Goal: Task Accomplishment & Management: Manage account settings

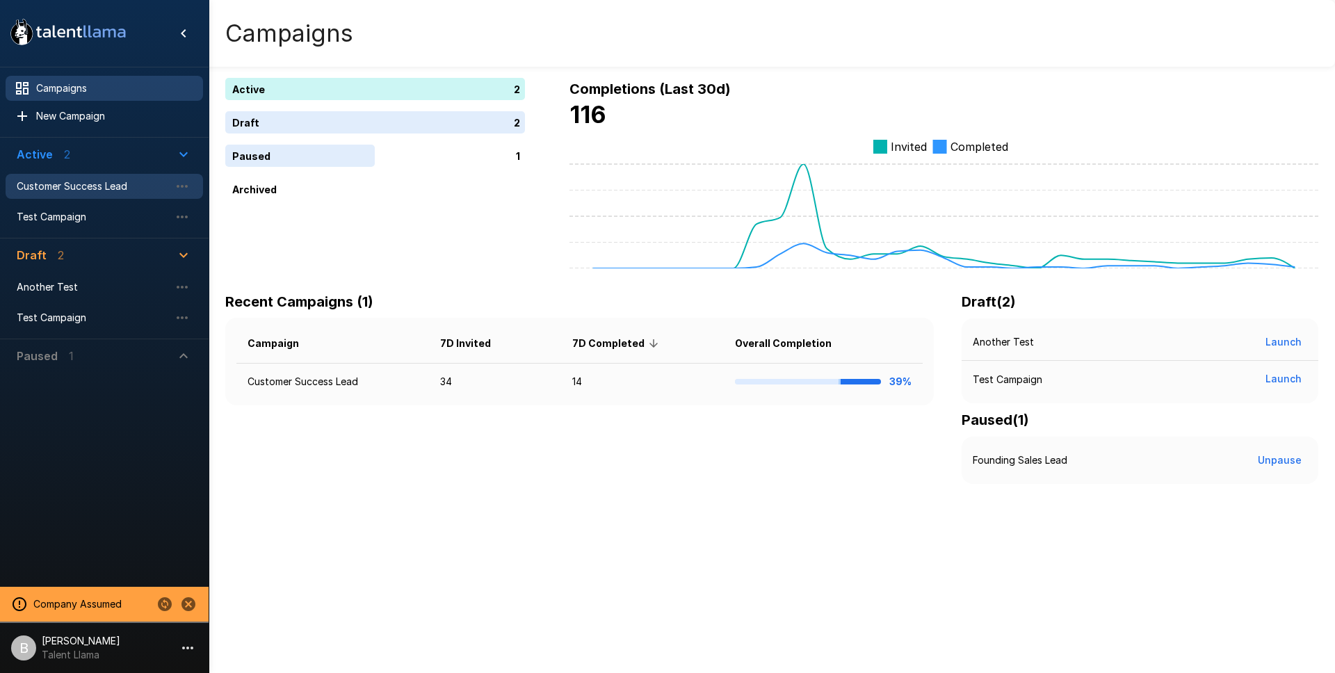
click at [87, 189] on span "Customer Success Lead" at bounding box center [93, 186] width 153 height 14
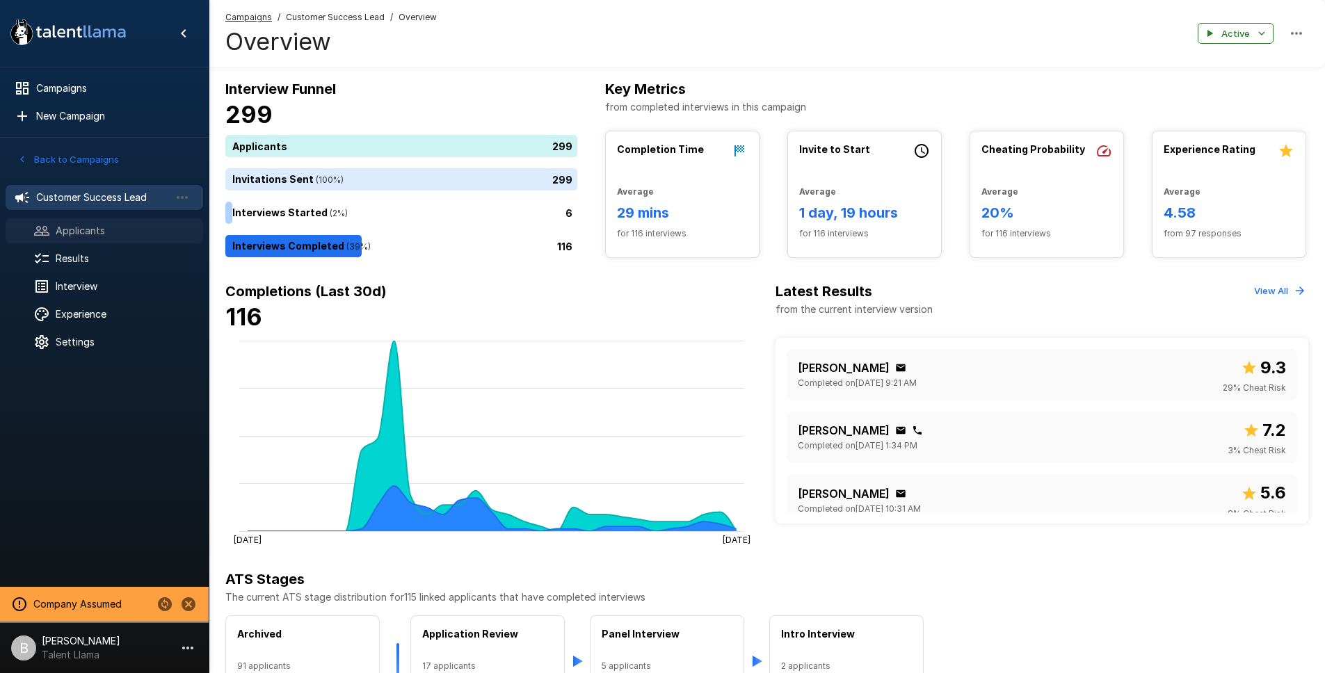
click at [97, 237] on span "Applicants" at bounding box center [124, 231] width 136 height 14
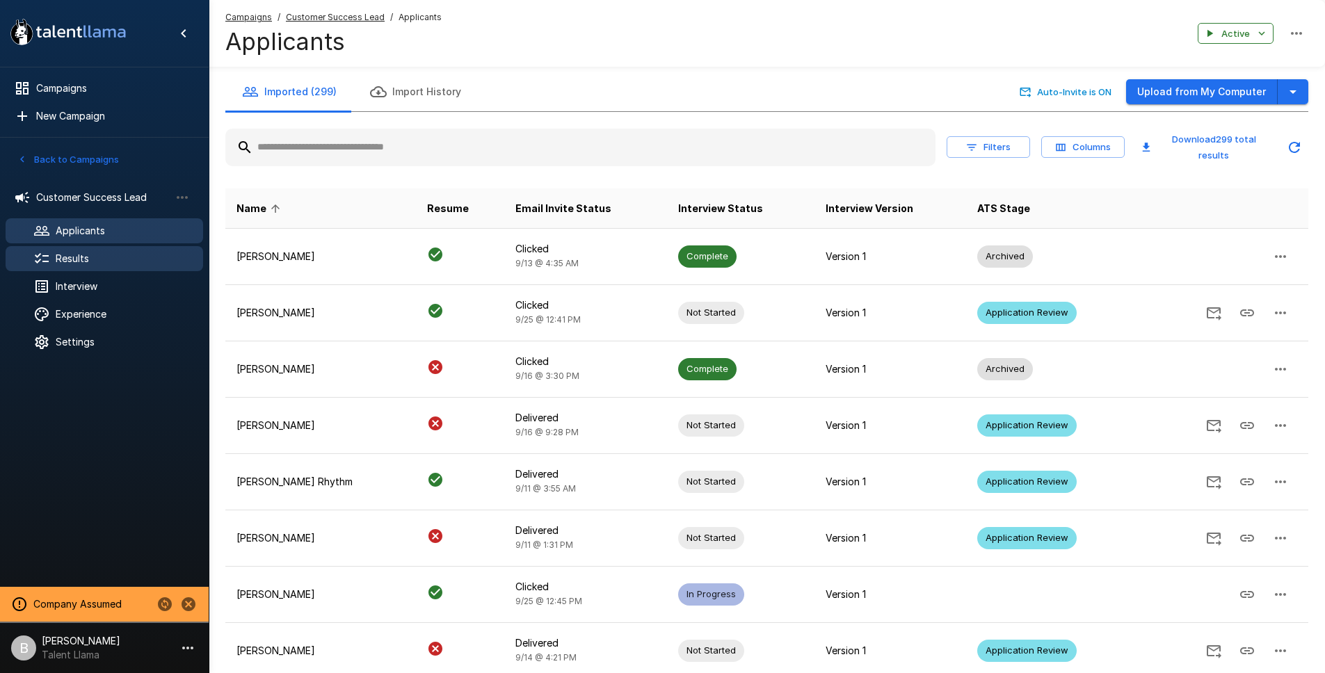
click at [94, 252] on span "Results" at bounding box center [124, 259] width 136 height 14
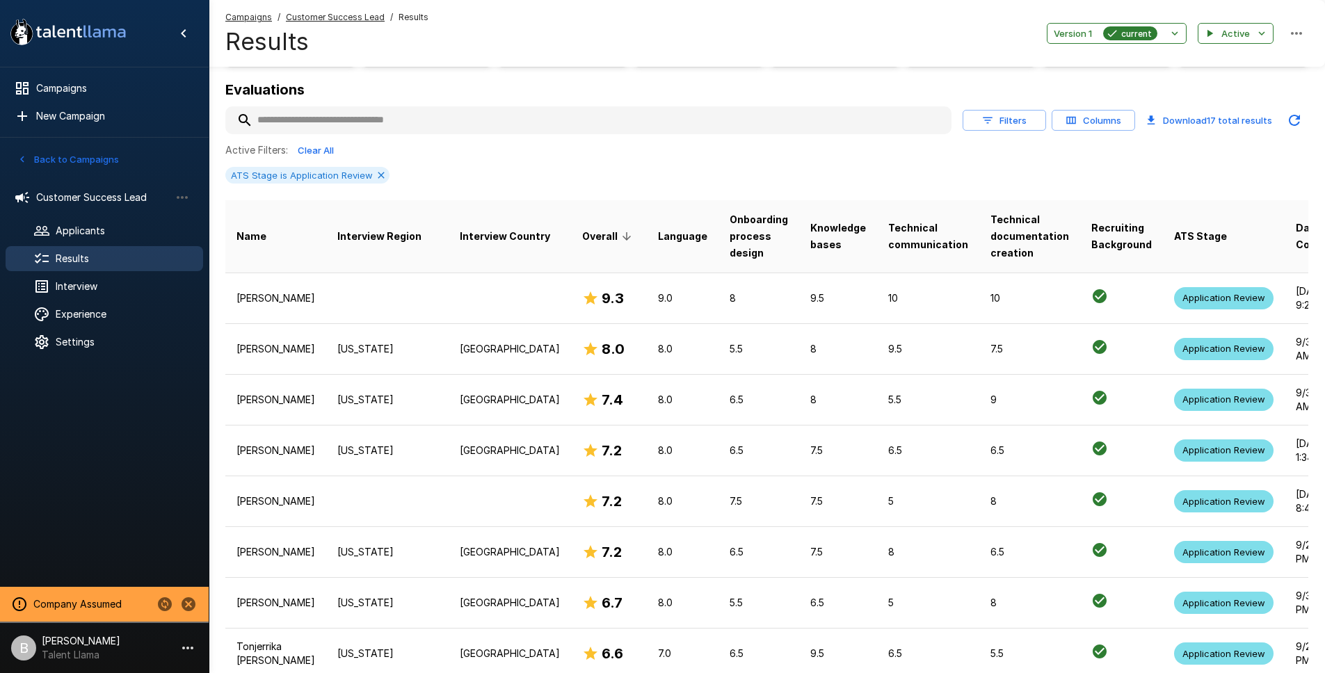
scroll to position [152, 0]
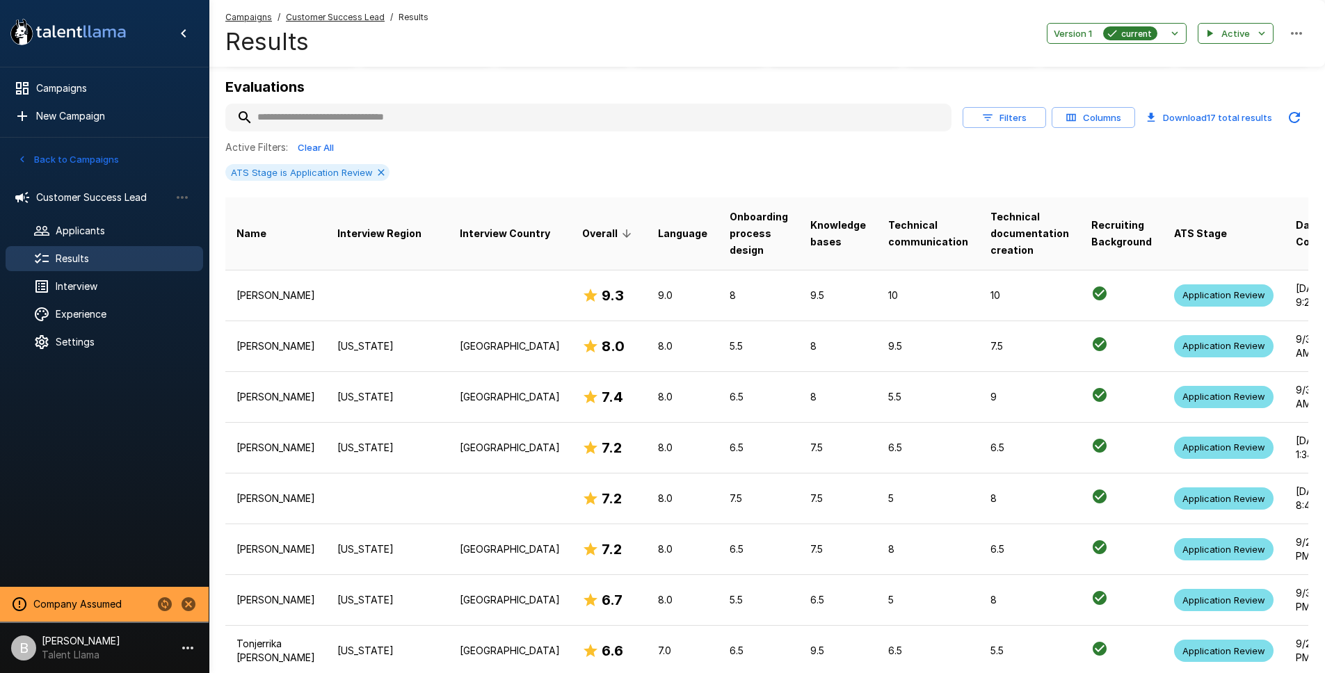
click at [362, 266] on th "Interview Region" at bounding box center [387, 234] width 122 height 73
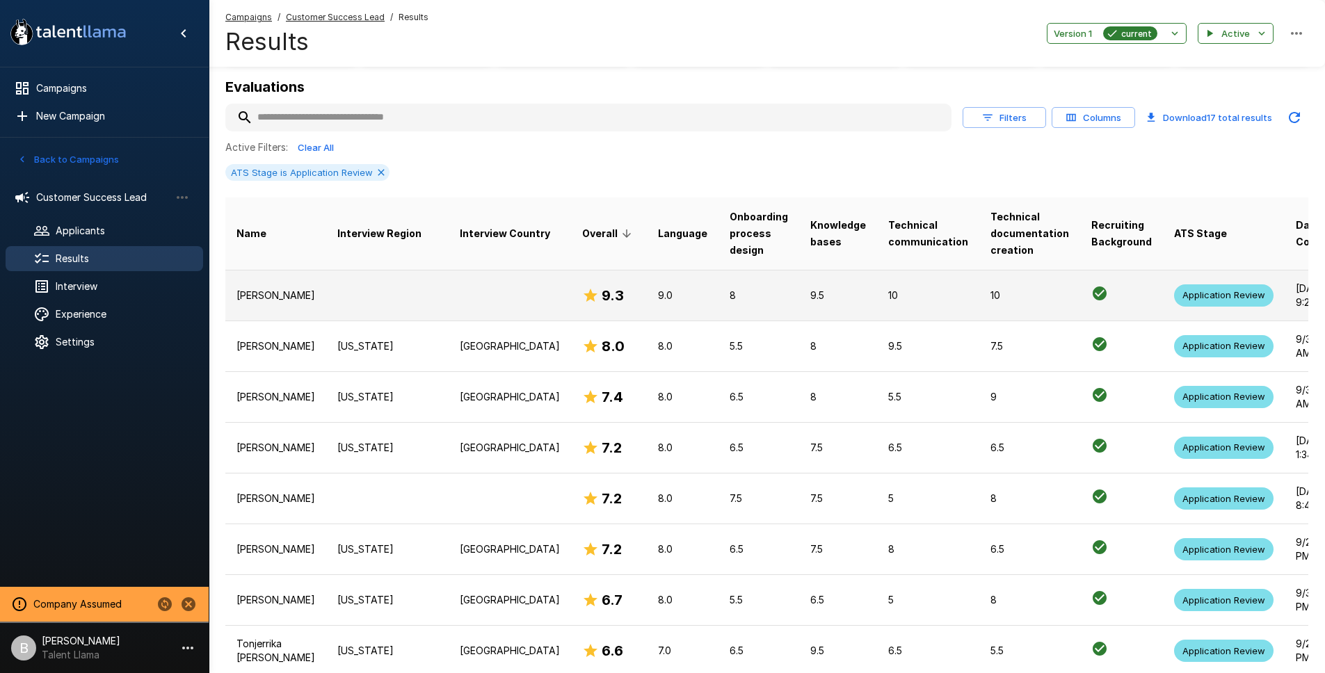
click at [358, 294] on td at bounding box center [387, 295] width 122 height 51
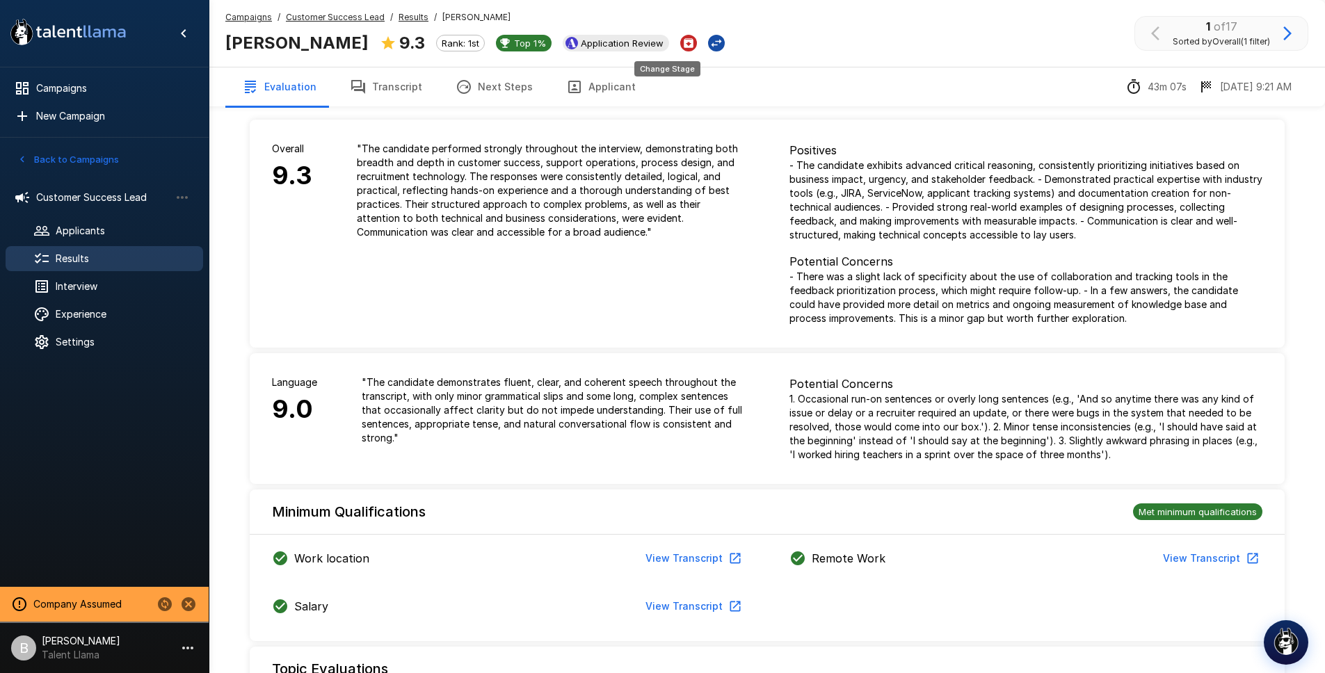
click at [709, 46] on icon "Change Stage" at bounding box center [716, 43] width 14 height 14
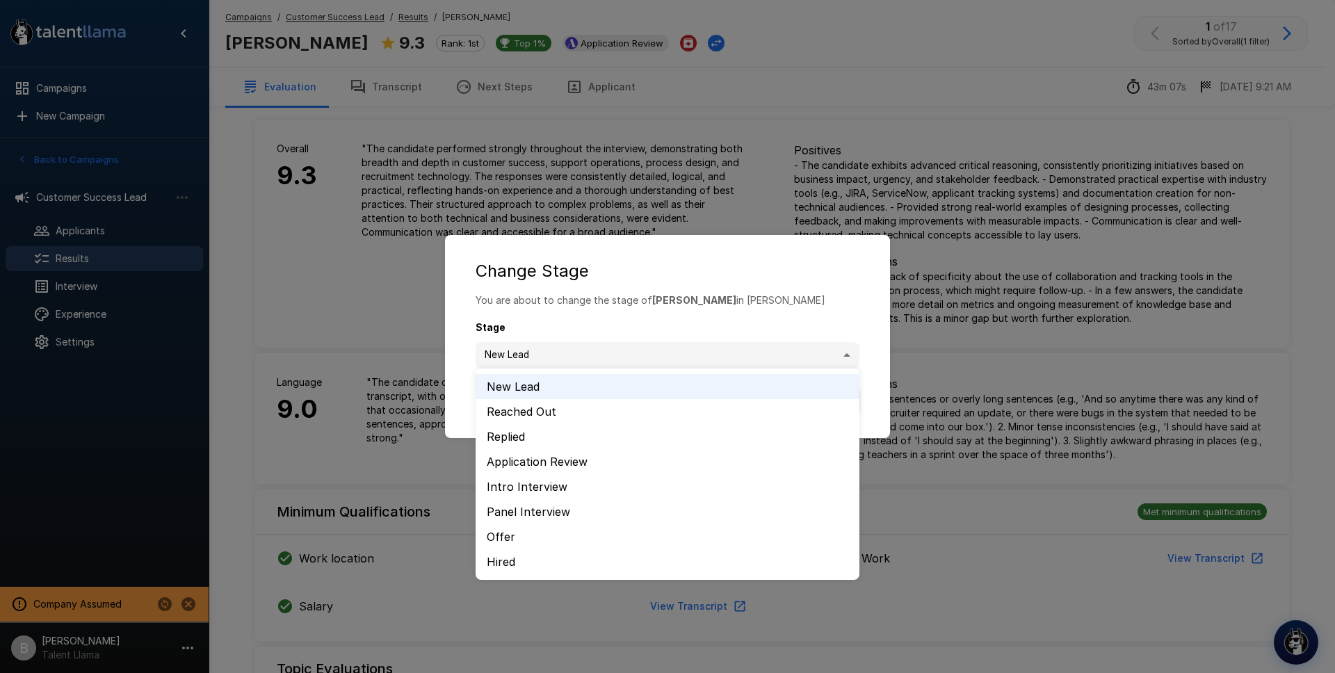
click at [591, 355] on body ".st0{fill:#FFFFFF;} .st1{fill:#76a4ed;} Campaigns New Campaign Active 2 Custome…" at bounding box center [673, 336] width 1346 height 673
click at [549, 490] on li "Intro Interview" at bounding box center [668, 486] width 384 height 25
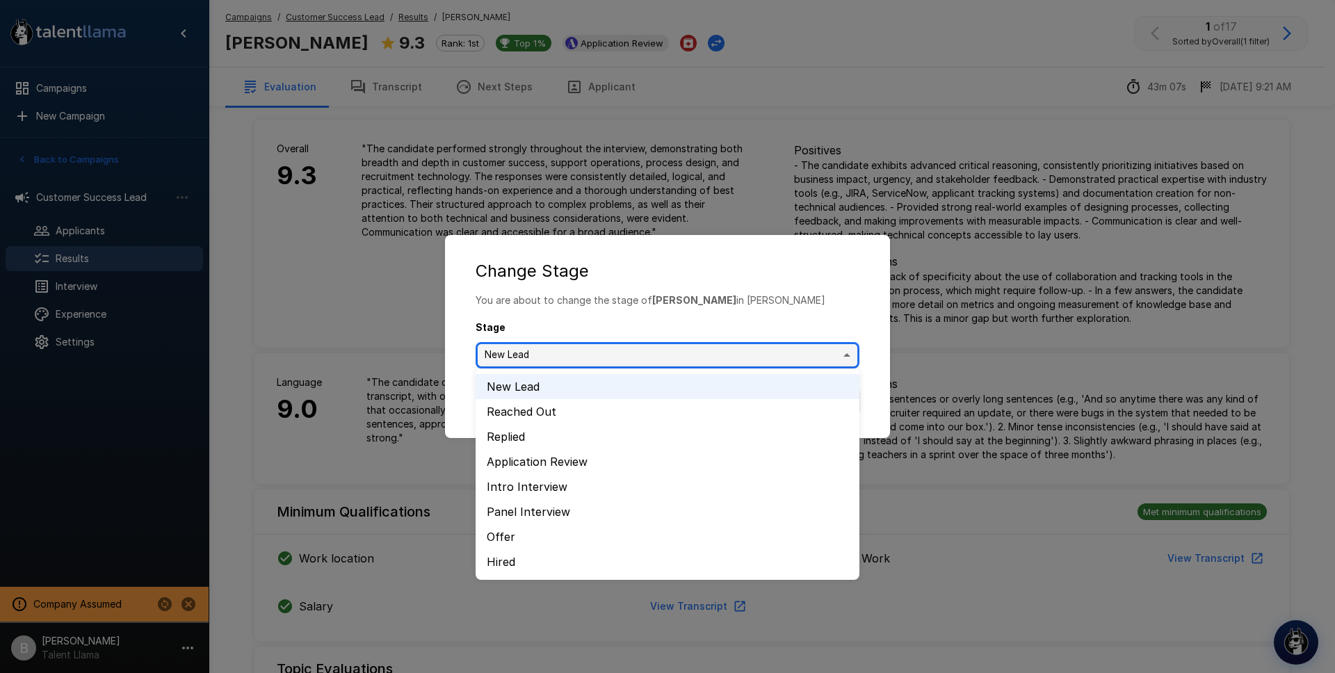
type input "**********"
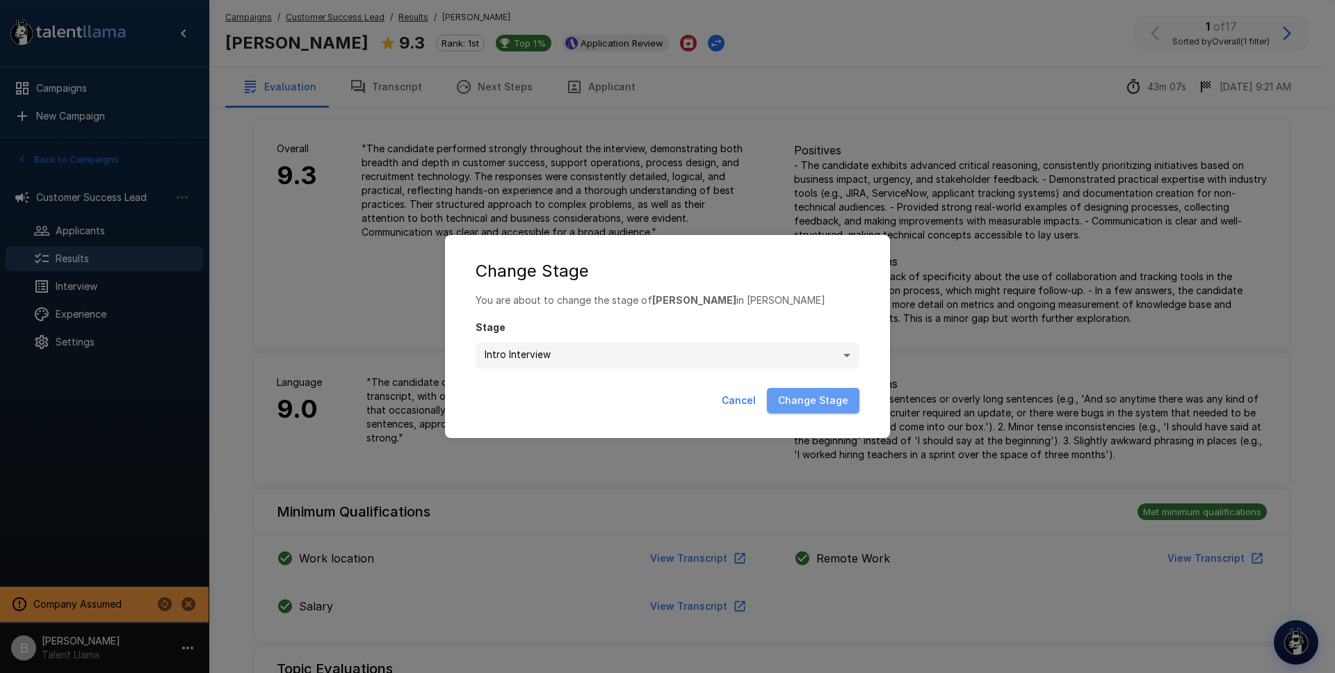
click at [824, 399] on button "Change Stage" at bounding box center [813, 401] width 93 height 26
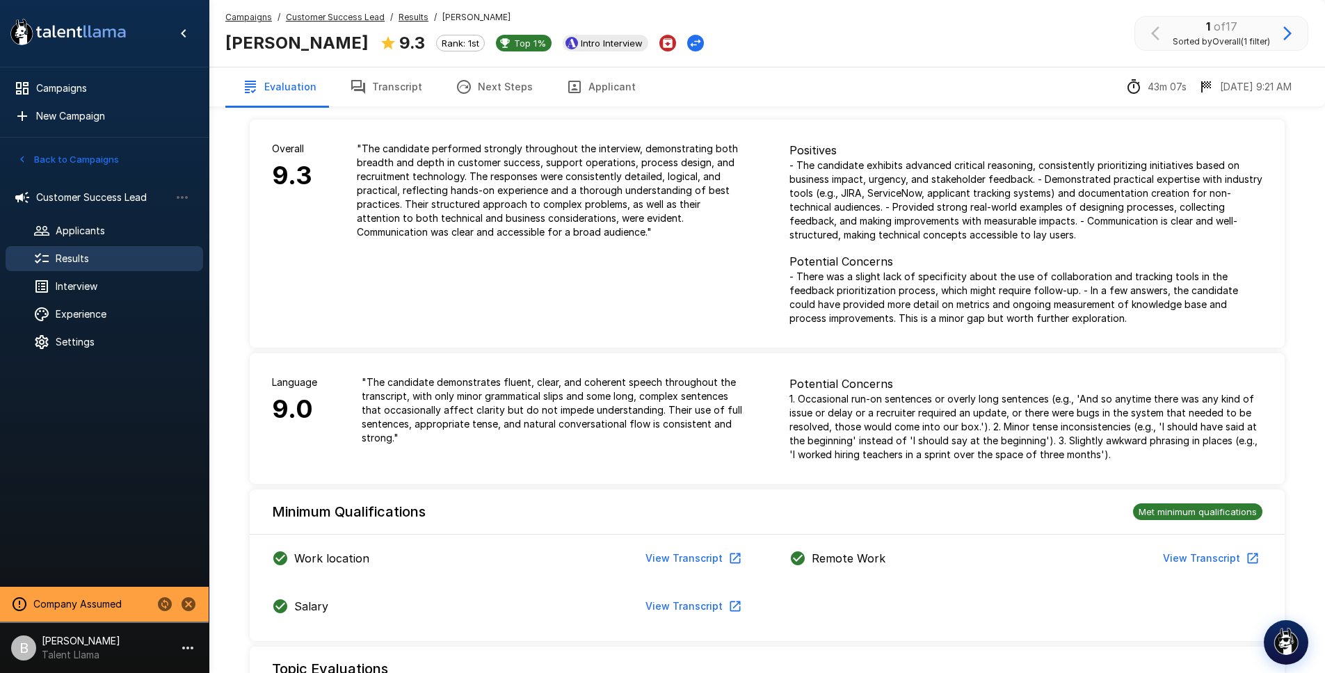
click at [403, 19] on u "Results" at bounding box center [414, 17] width 30 height 10
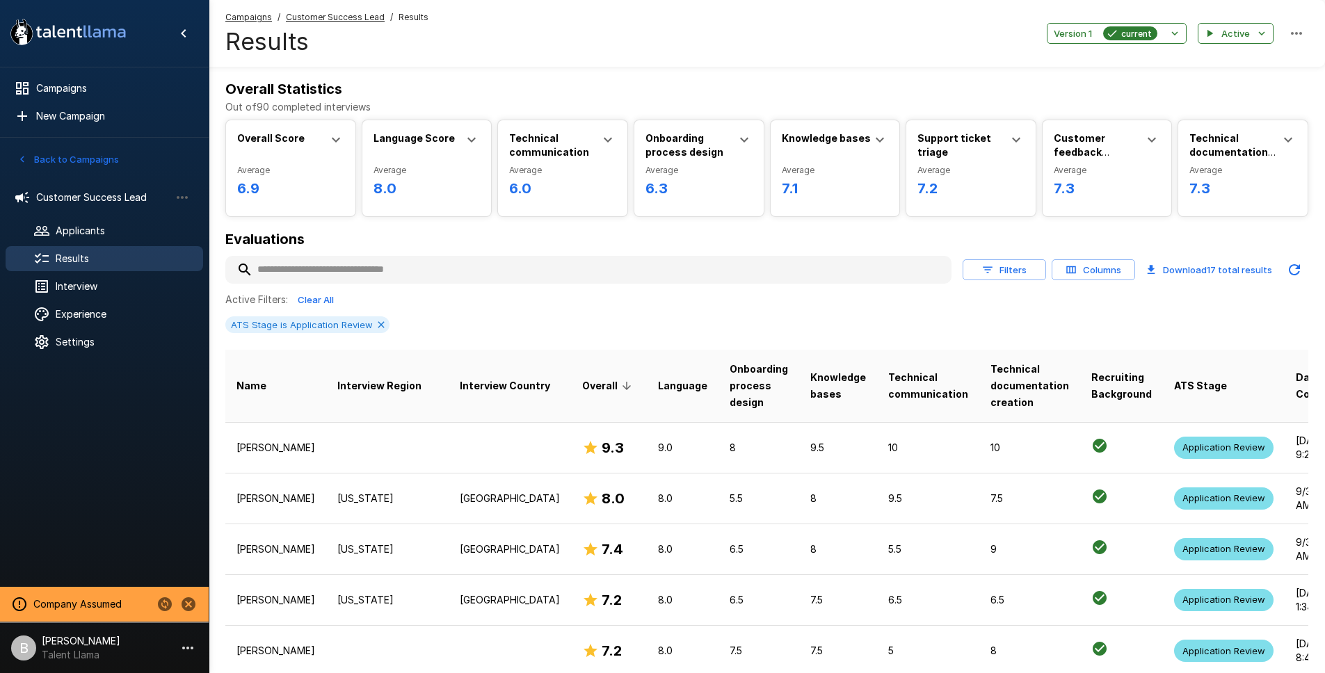
click at [1297, 274] on icon "Updated Today - 1:22 PM" at bounding box center [1294, 269] width 11 height 11
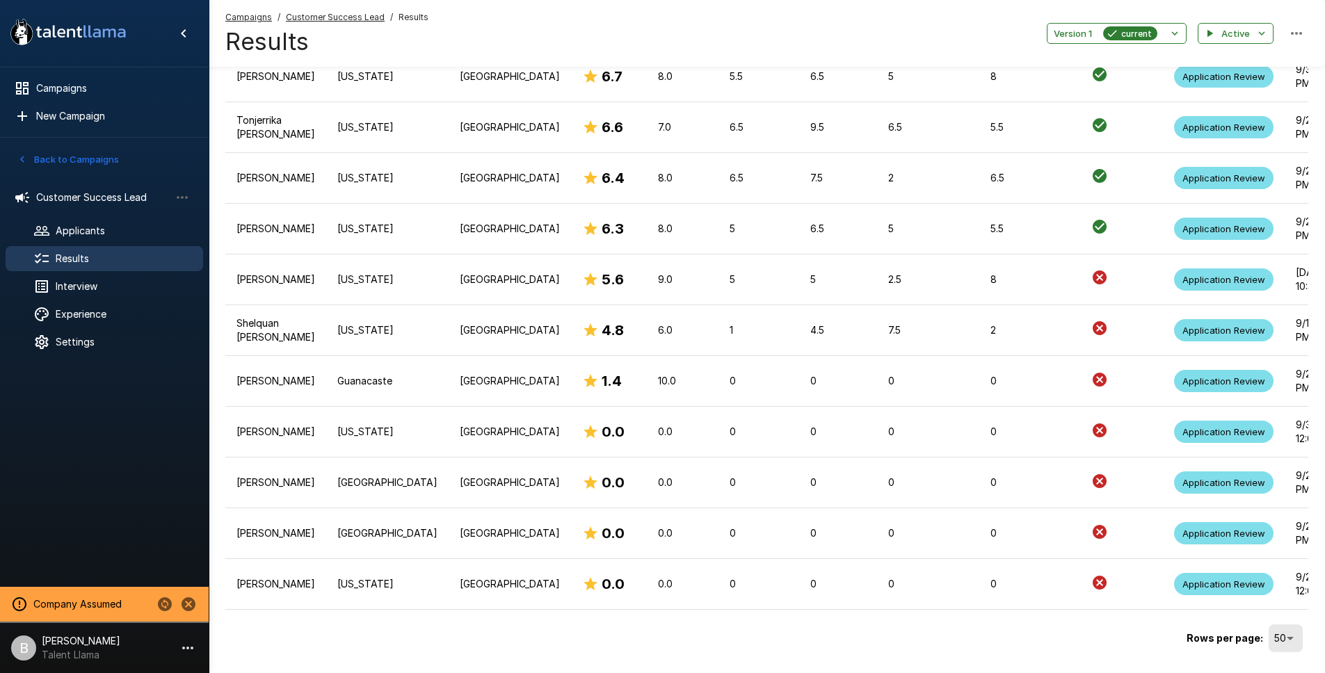
scroll to position [625, 0]
click at [114, 240] on div "Applicants" at bounding box center [105, 230] width 198 height 25
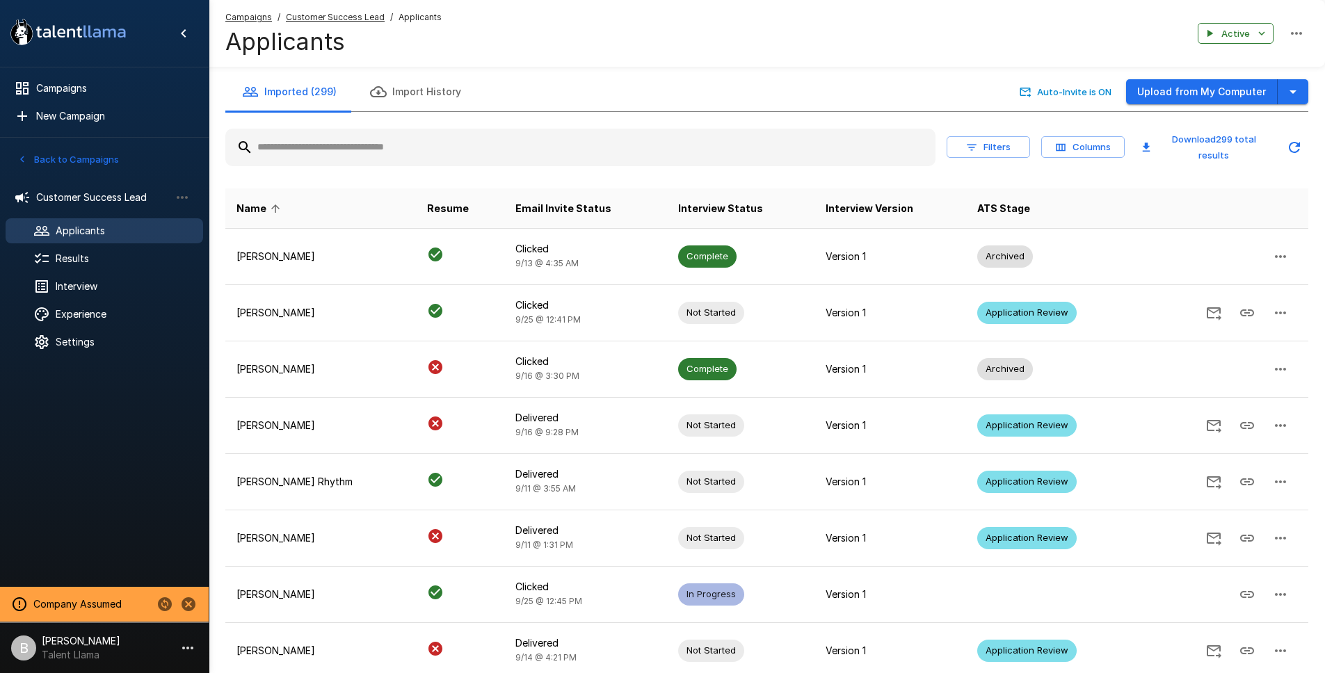
click at [421, 144] on input "text" at bounding box center [580, 147] width 710 height 25
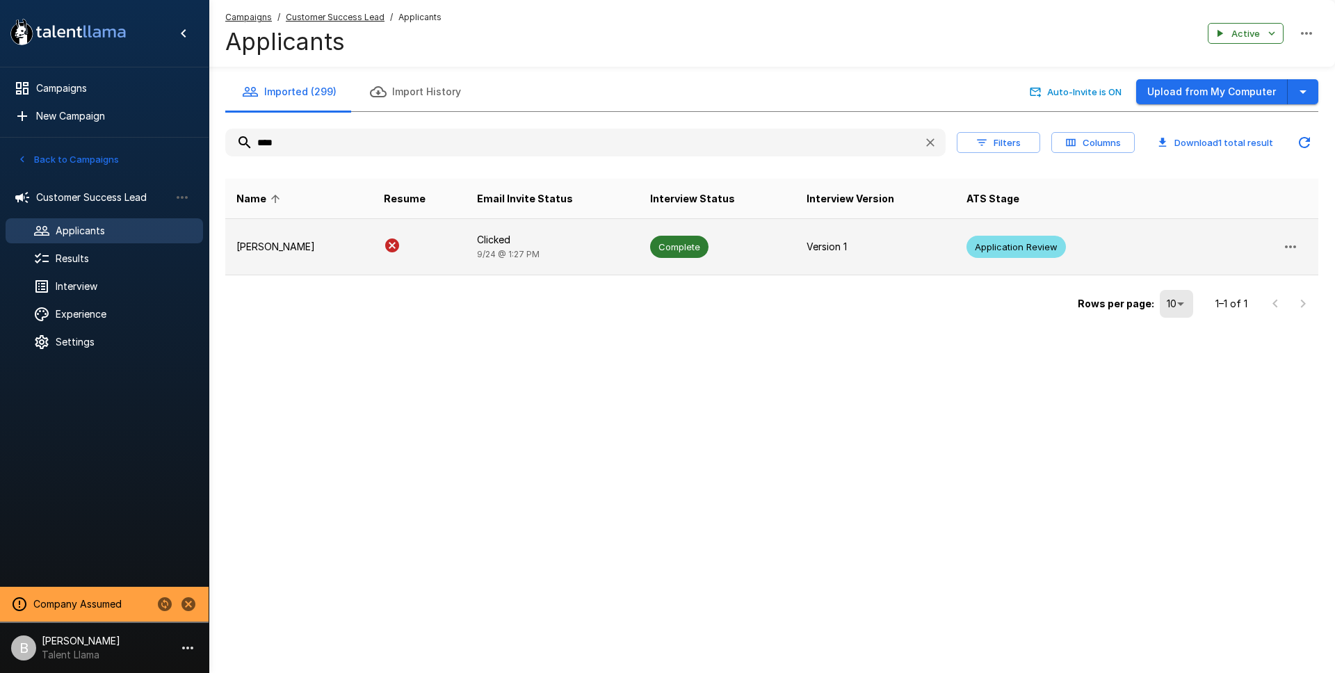
type input "****"
click at [1281, 251] on button "button" at bounding box center [1290, 246] width 33 height 33
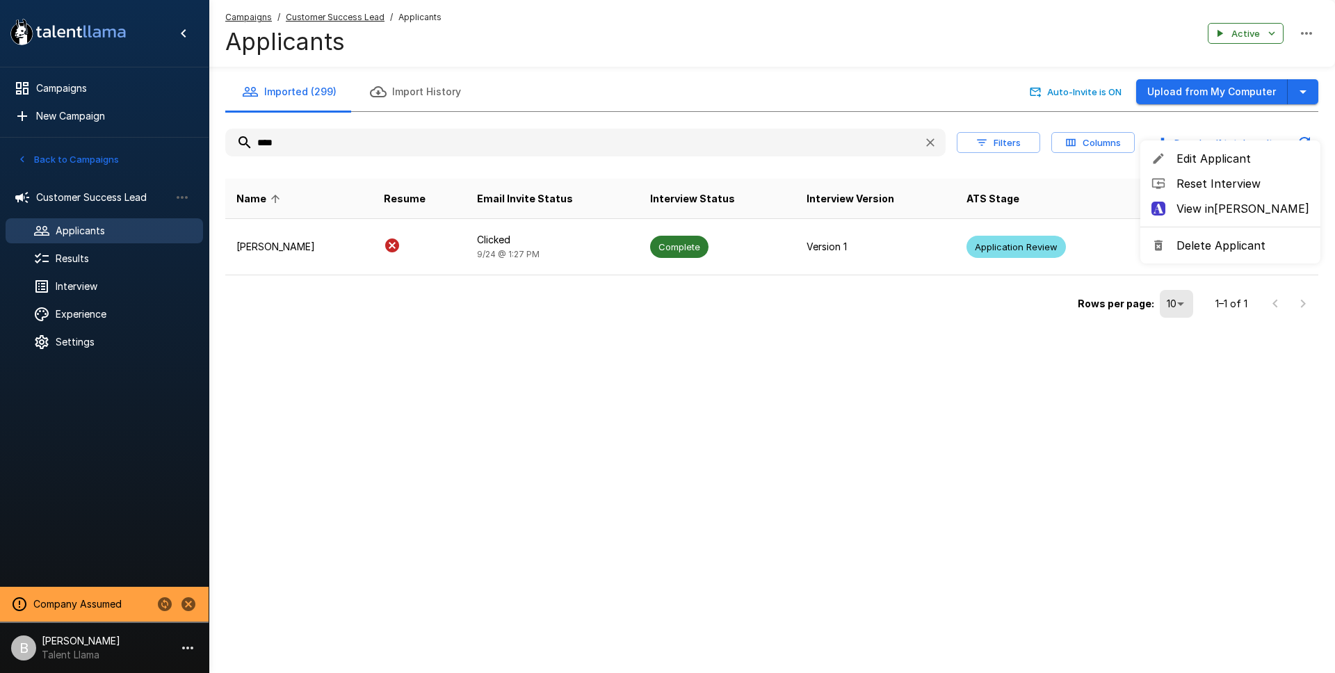
click at [1228, 246] on span "Delete Applicant" at bounding box center [1243, 245] width 133 height 17
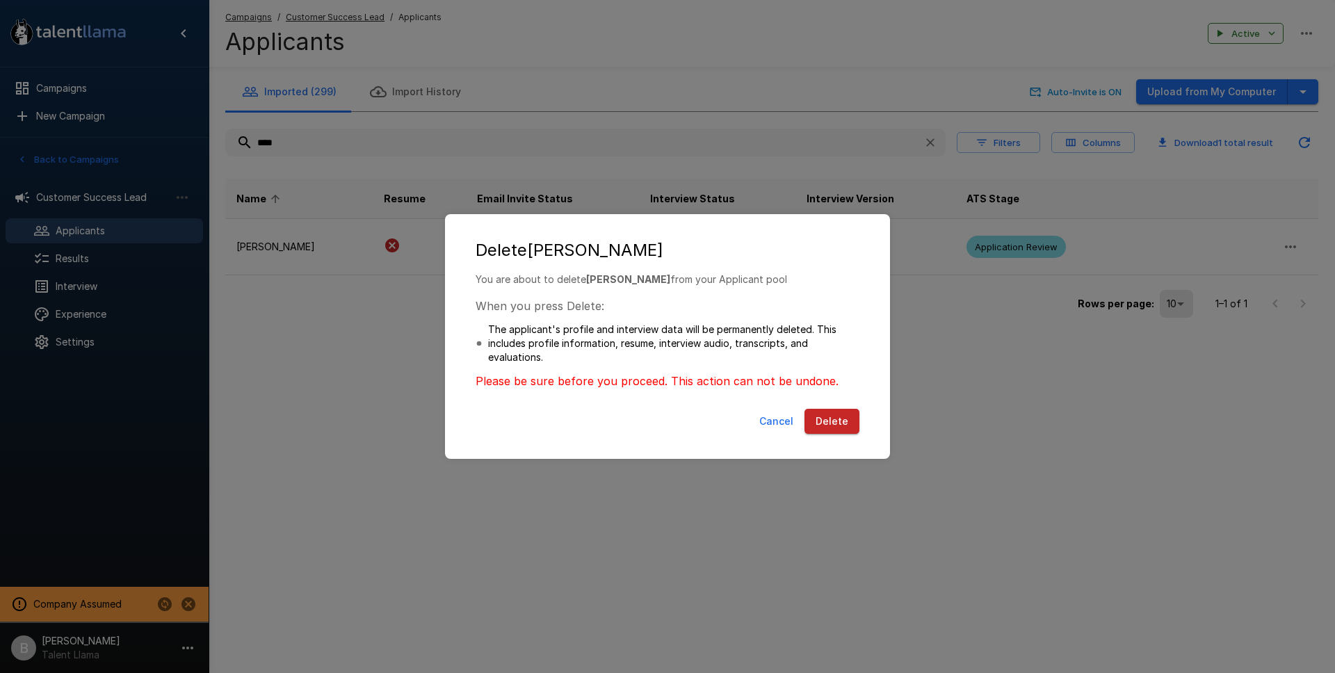
click at [846, 422] on button "Delete" at bounding box center [832, 422] width 55 height 26
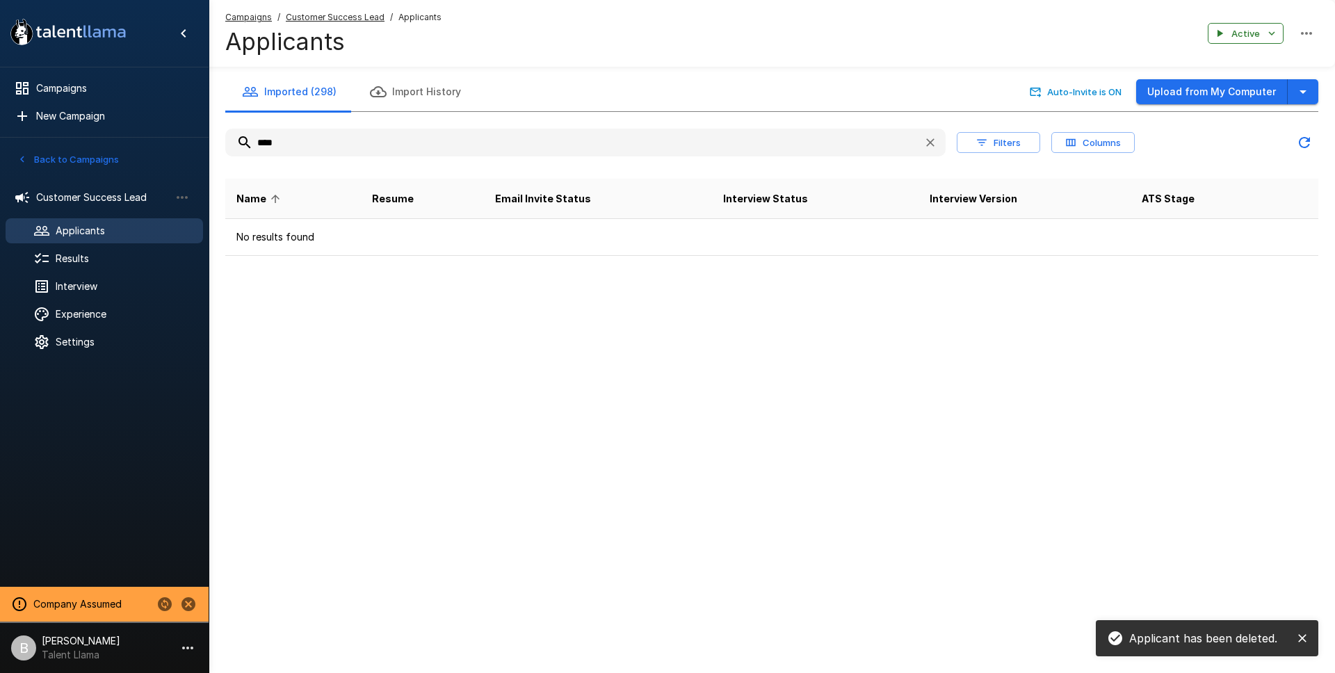
click at [94, 239] on div "Applicants" at bounding box center [105, 230] width 198 height 25
click at [81, 258] on span "Results" at bounding box center [124, 259] width 136 height 14
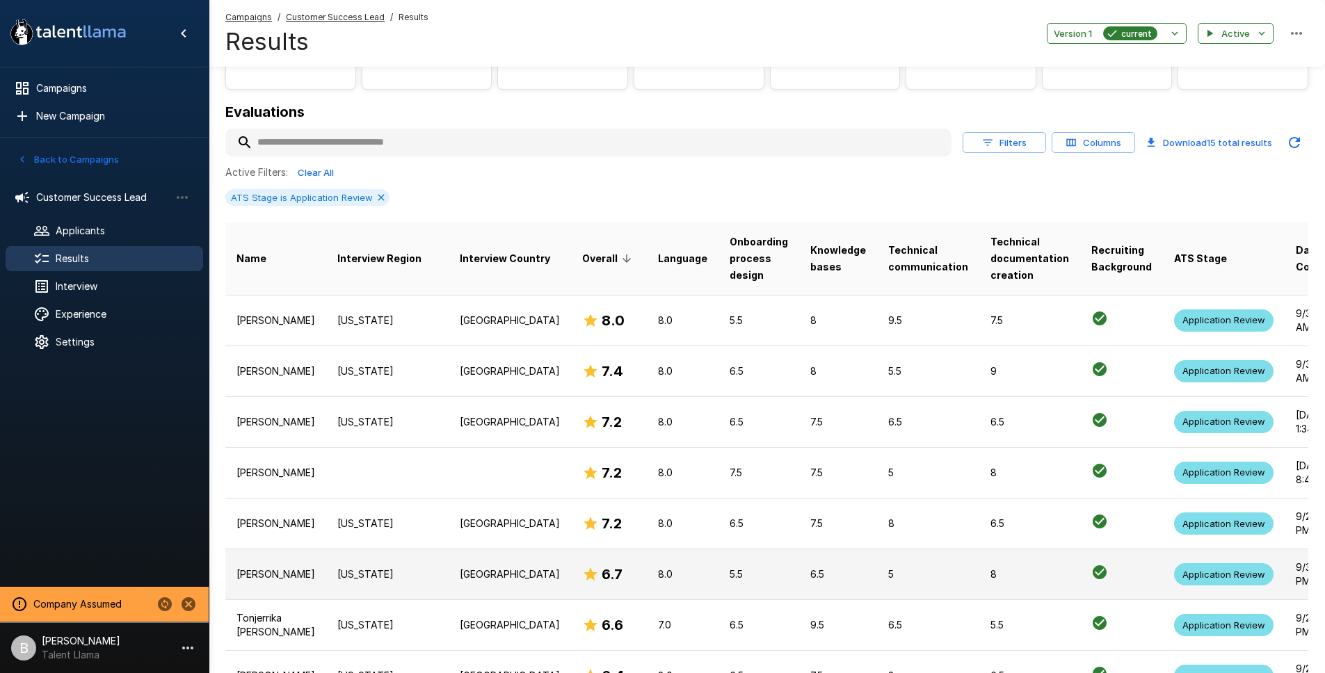
scroll to position [303, 0]
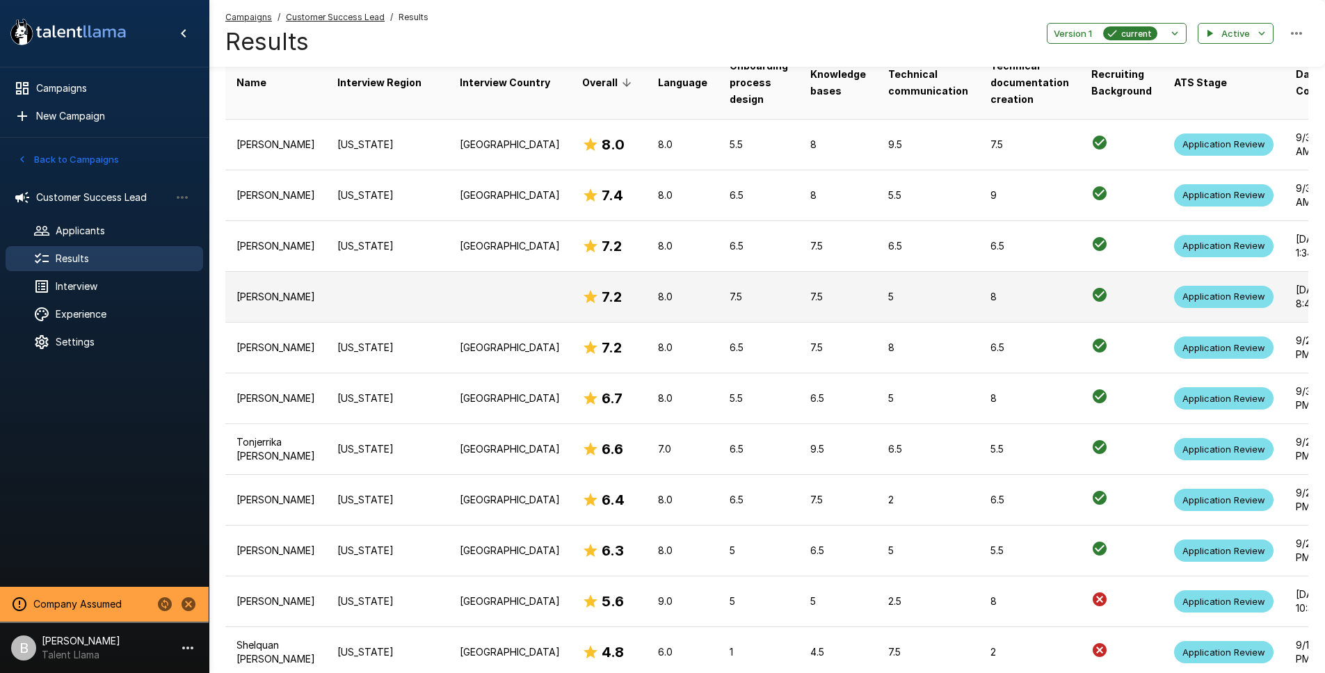
click at [449, 311] on td at bounding box center [510, 296] width 122 height 51
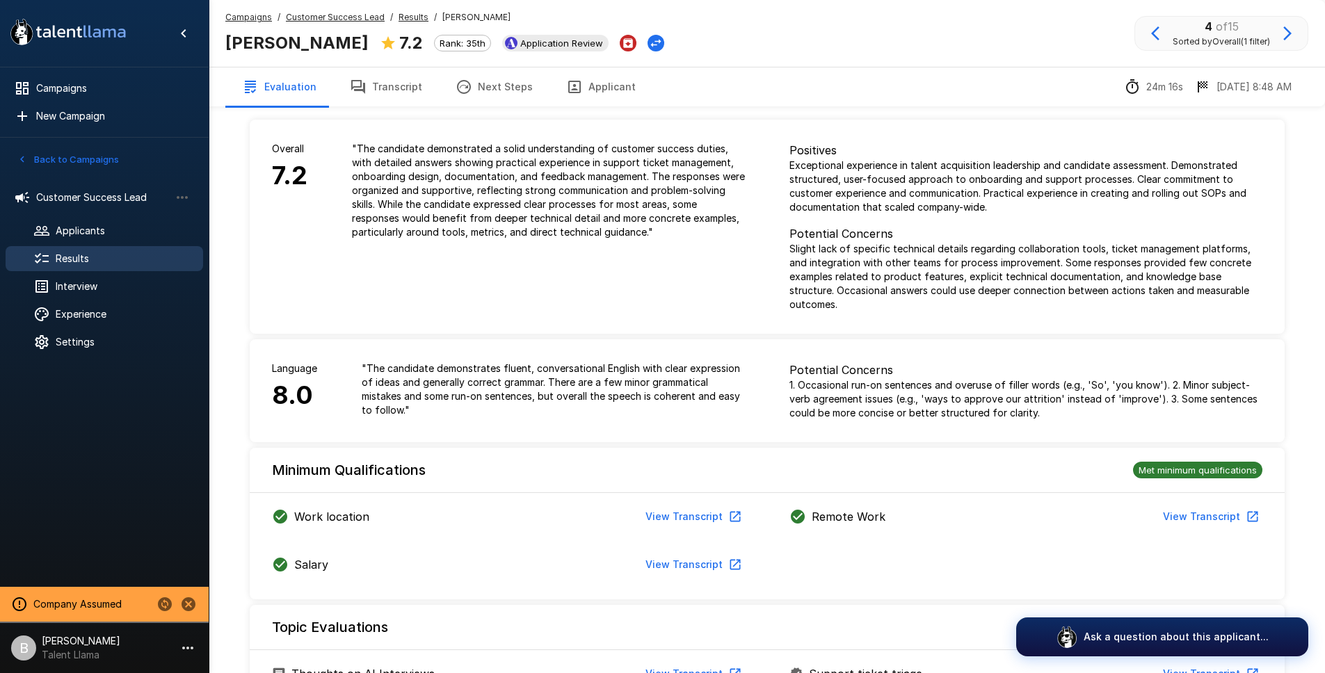
click at [86, 252] on span "Results" at bounding box center [124, 259] width 136 height 14
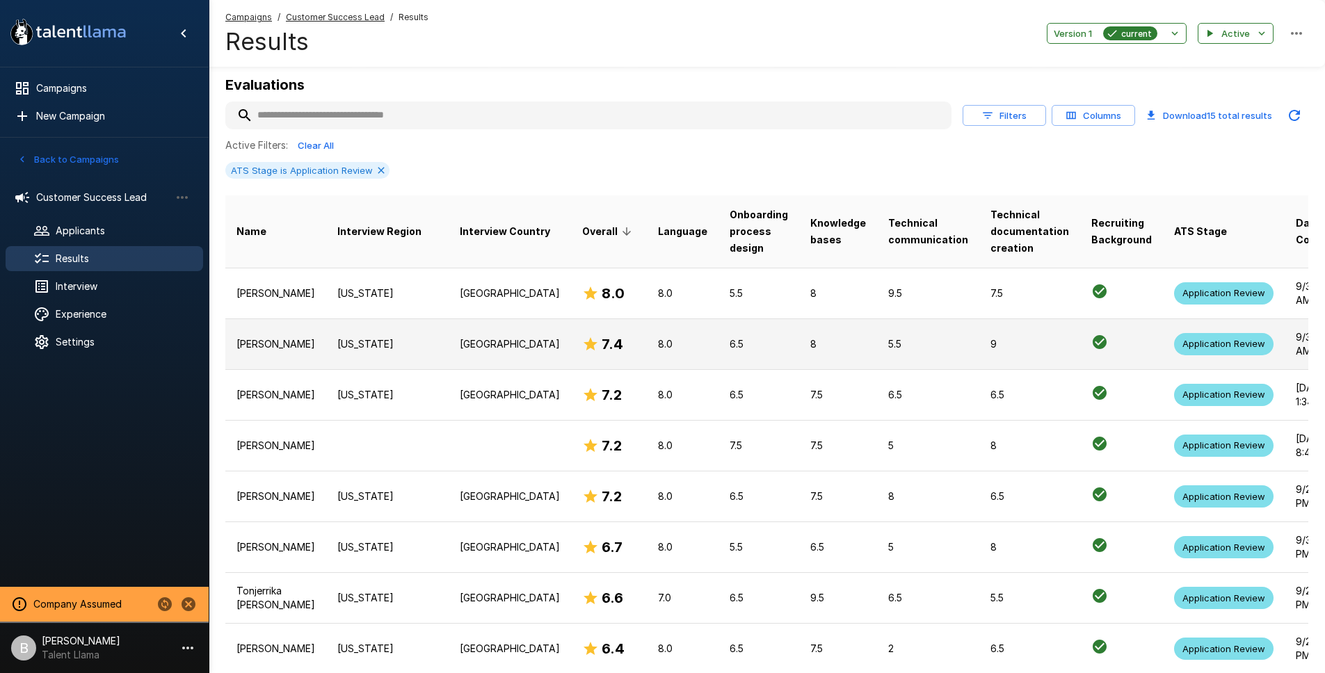
scroll to position [106, 0]
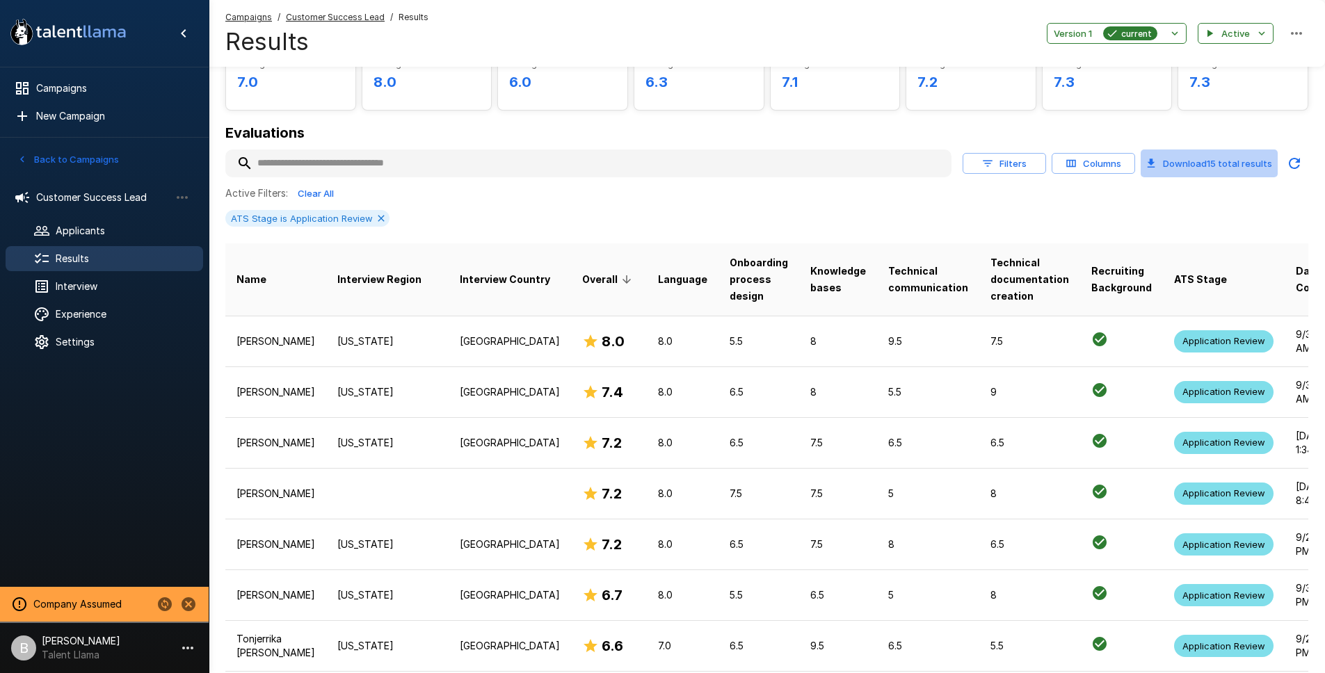
click at [1213, 163] on button "Download 15 total results" at bounding box center [1209, 164] width 137 height 28
click at [529, 184] on div "Active Filters: Clear All" at bounding box center [766, 194] width 1083 height 22
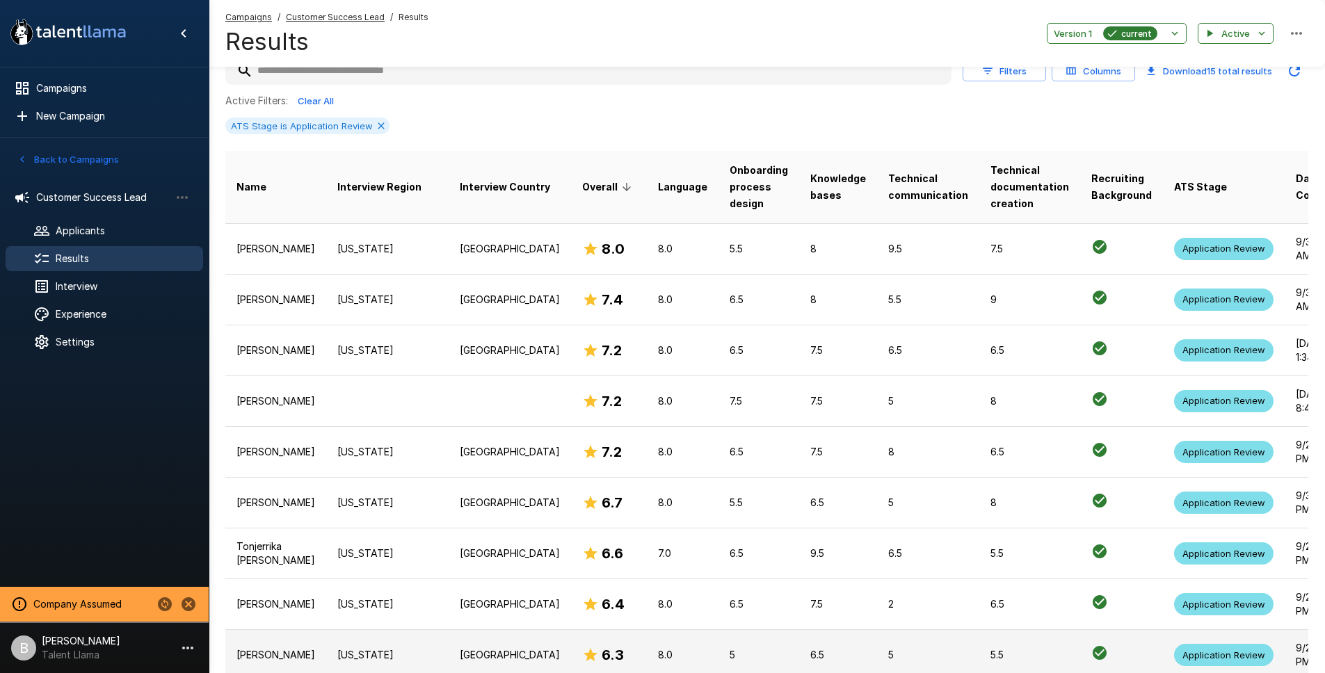
scroll to position [74, 0]
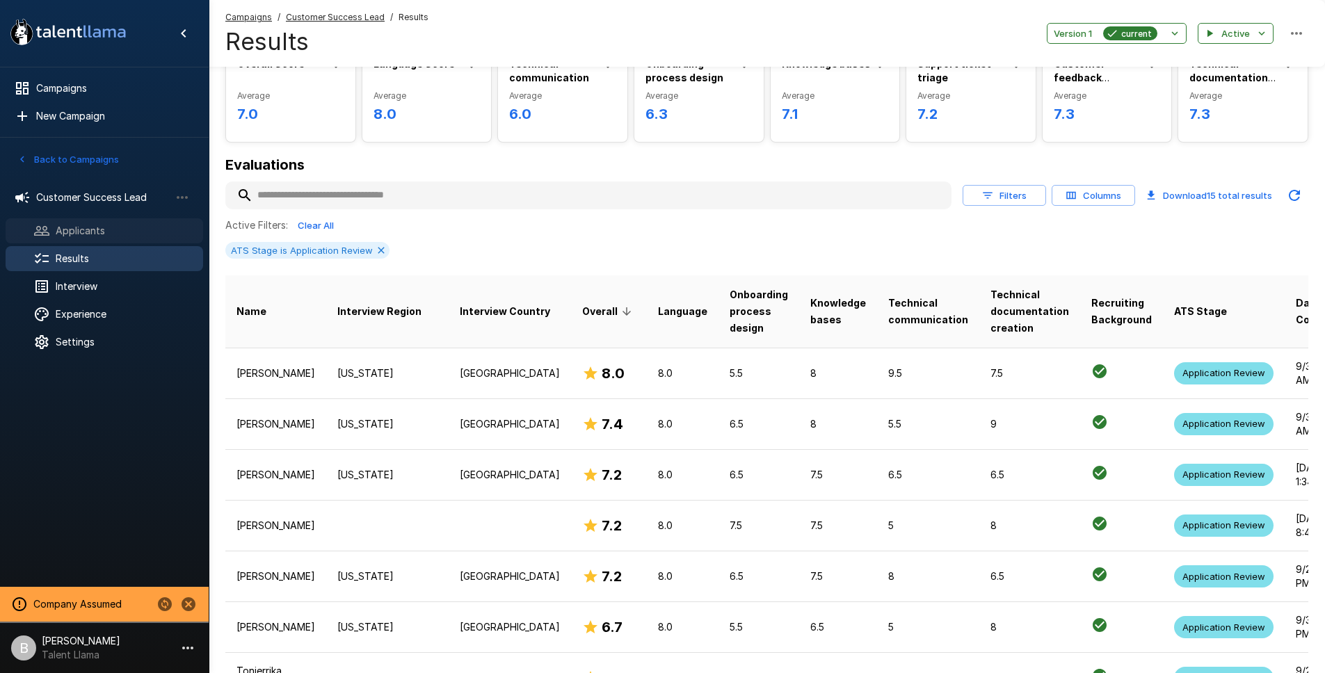
click at [106, 237] on span "Applicants" at bounding box center [124, 231] width 136 height 14
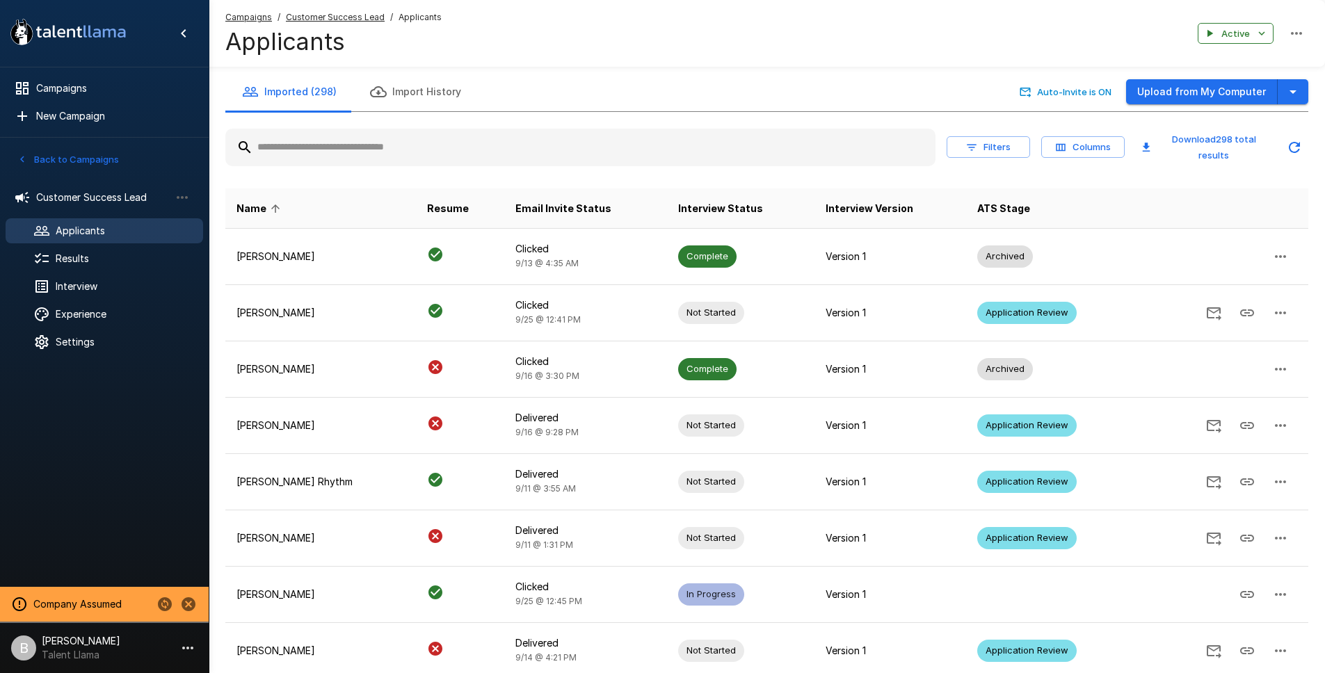
click at [358, 142] on input "text" at bounding box center [580, 147] width 710 height 25
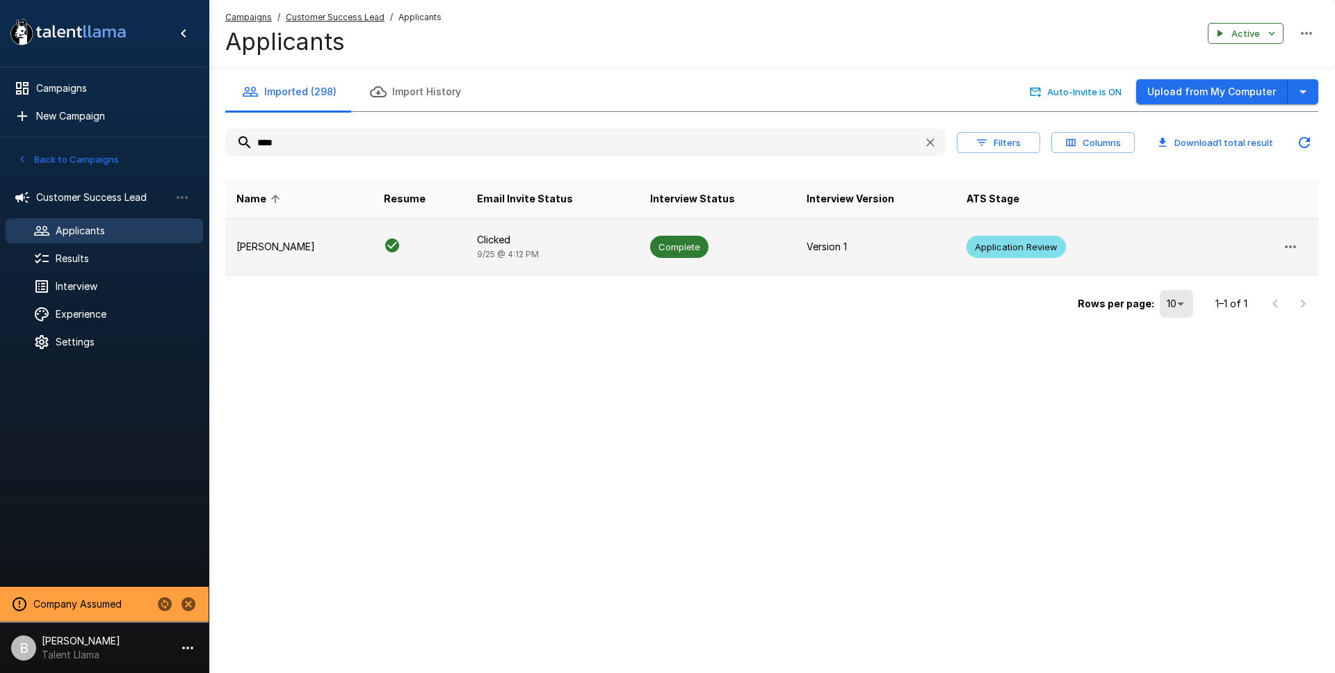
type input "****"
click at [304, 233] on td "[PERSON_NAME]" at bounding box center [298, 247] width 147 height 56
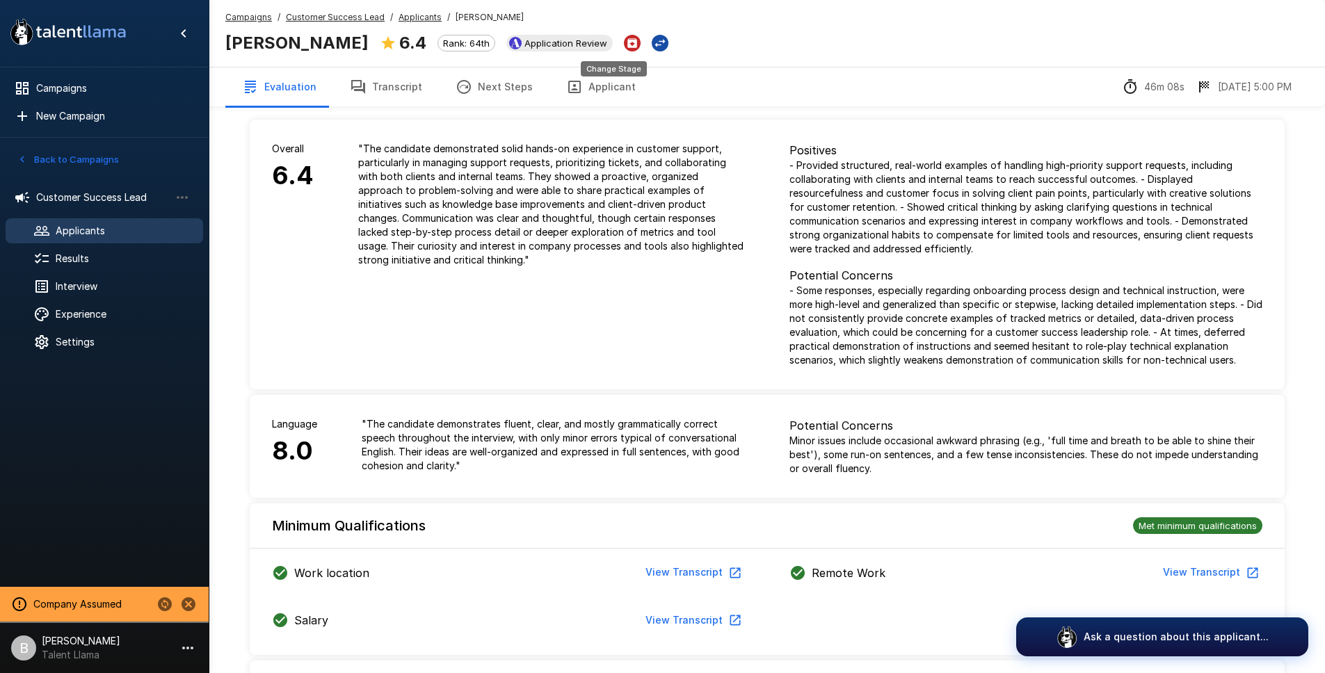
click at [653, 43] on icon "Change Stage" at bounding box center [660, 43] width 14 height 14
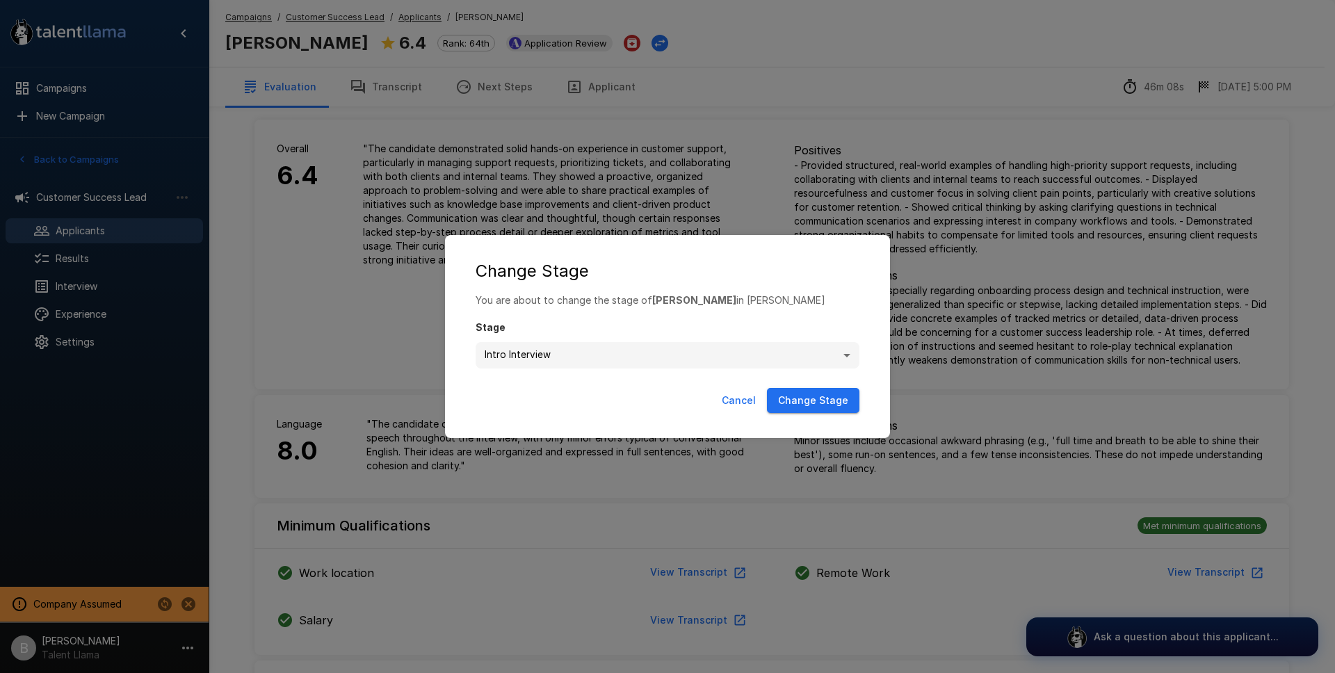
click at [815, 397] on button "Change Stage" at bounding box center [813, 401] width 93 height 26
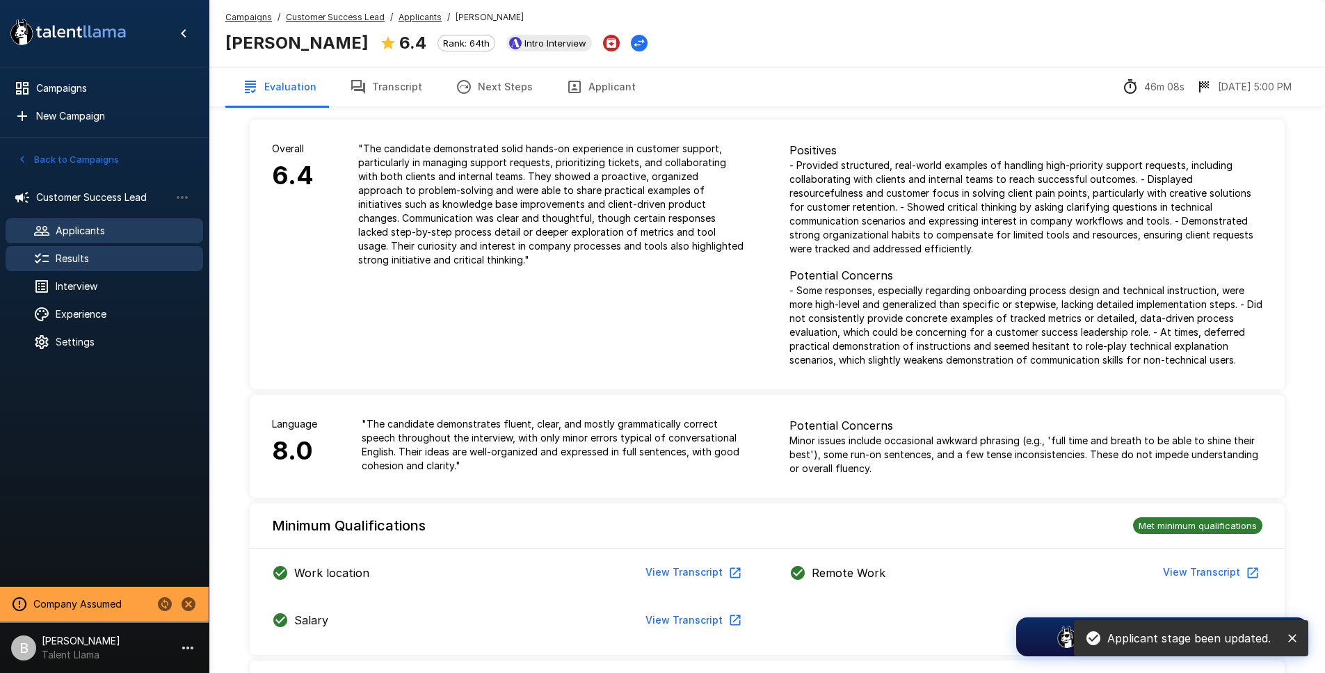
click at [93, 259] on span "Results" at bounding box center [124, 259] width 136 height 14
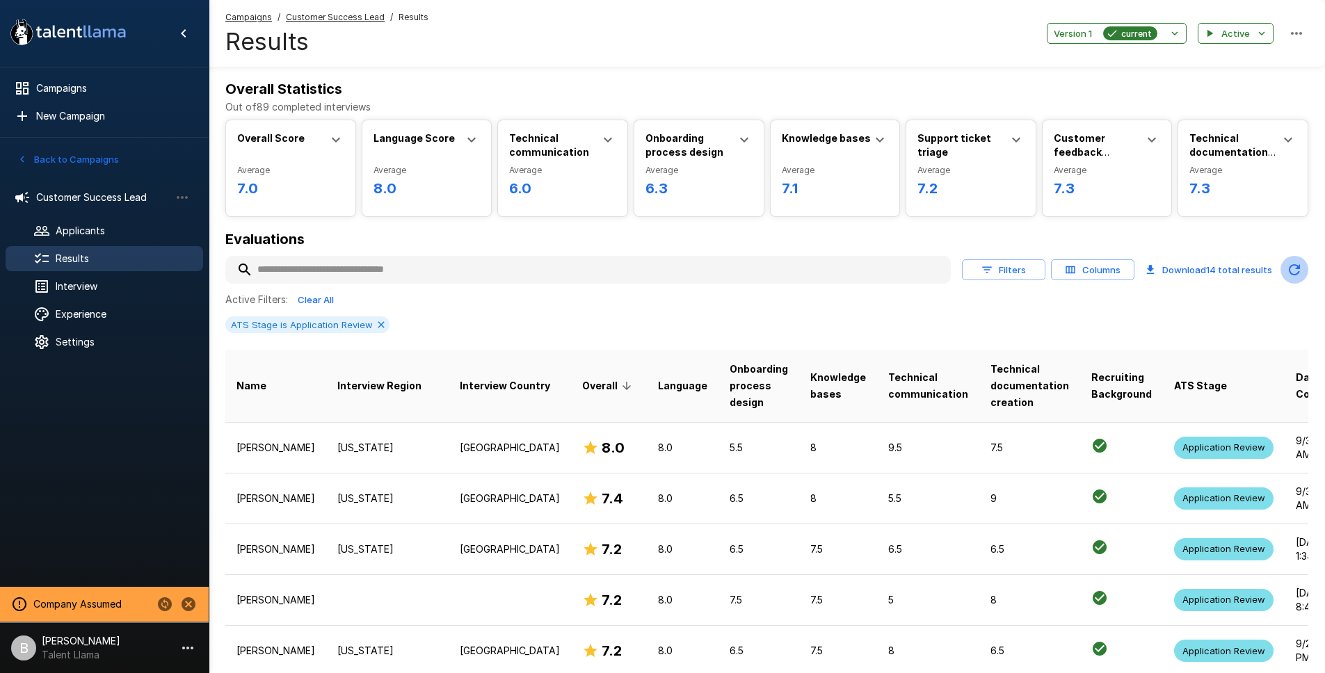
click at [1283, 268] on button "Updated Today - 1:23 PM" at bounding box center [1295, 270] width 28 height 28
click at [1213, 271] on button "Download 14 total results" at bounding box center [1209, 270] width 138 height 28
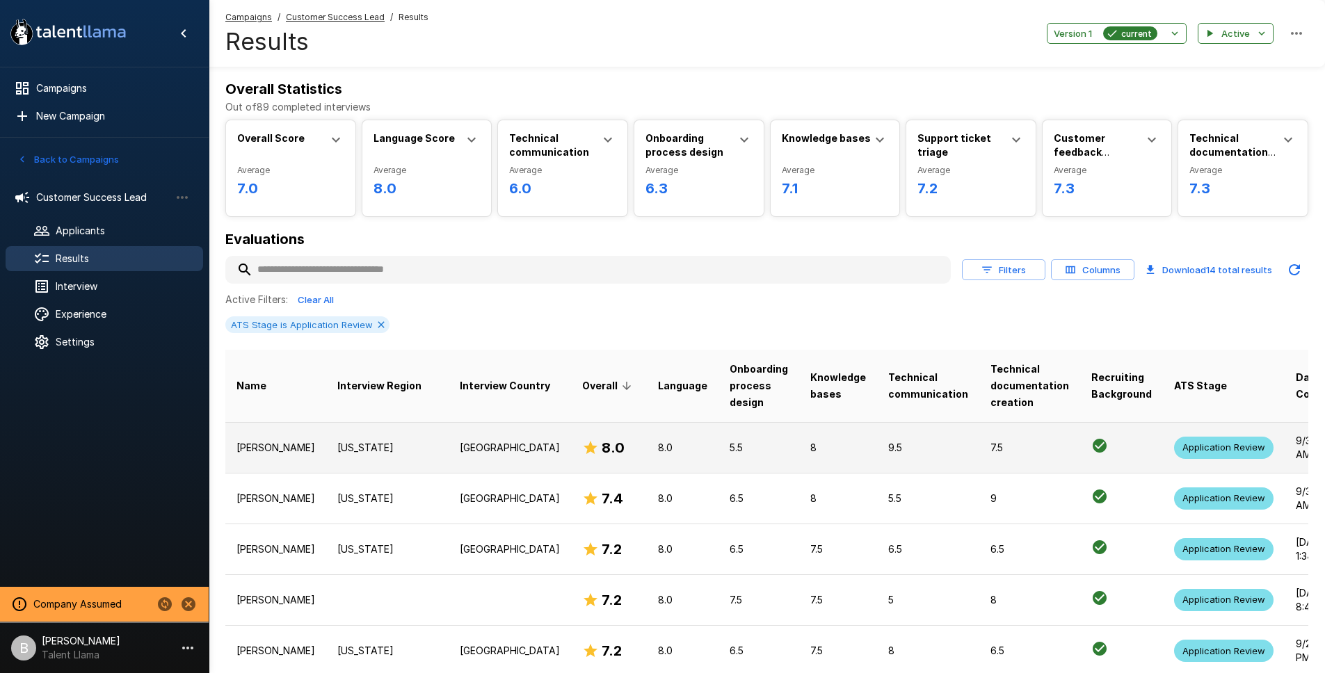
click at [314, 442] on td "[PERSON_NAME]" at bounding box center [275, 447] width 101 height 51
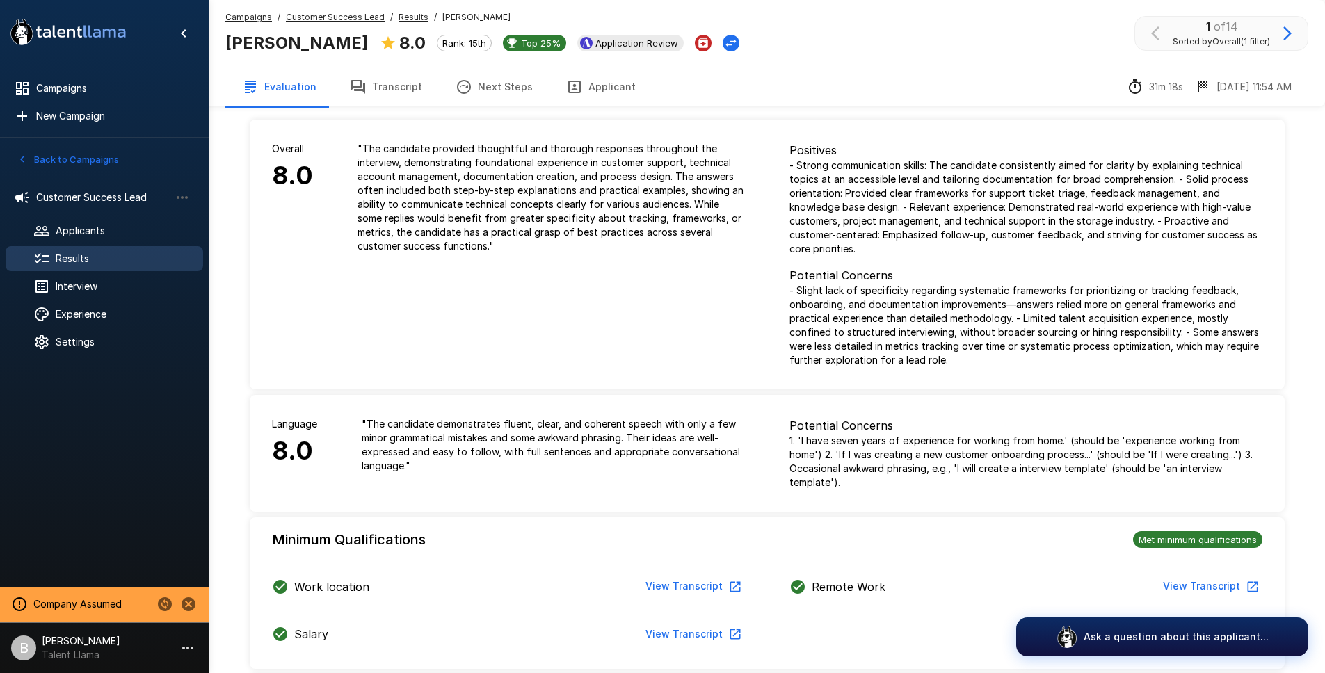
click at [782, 62] on div "Campaigns / Customer Success Lead / Results / [PERSON_NAME] [PERSON_NAME] 8.0 R…" at bounding box center [767, 33] width 1116 height 67
click at [698, 47] on icon "Archive Applicant" at bounding box center [703, 43] width 10 height 10
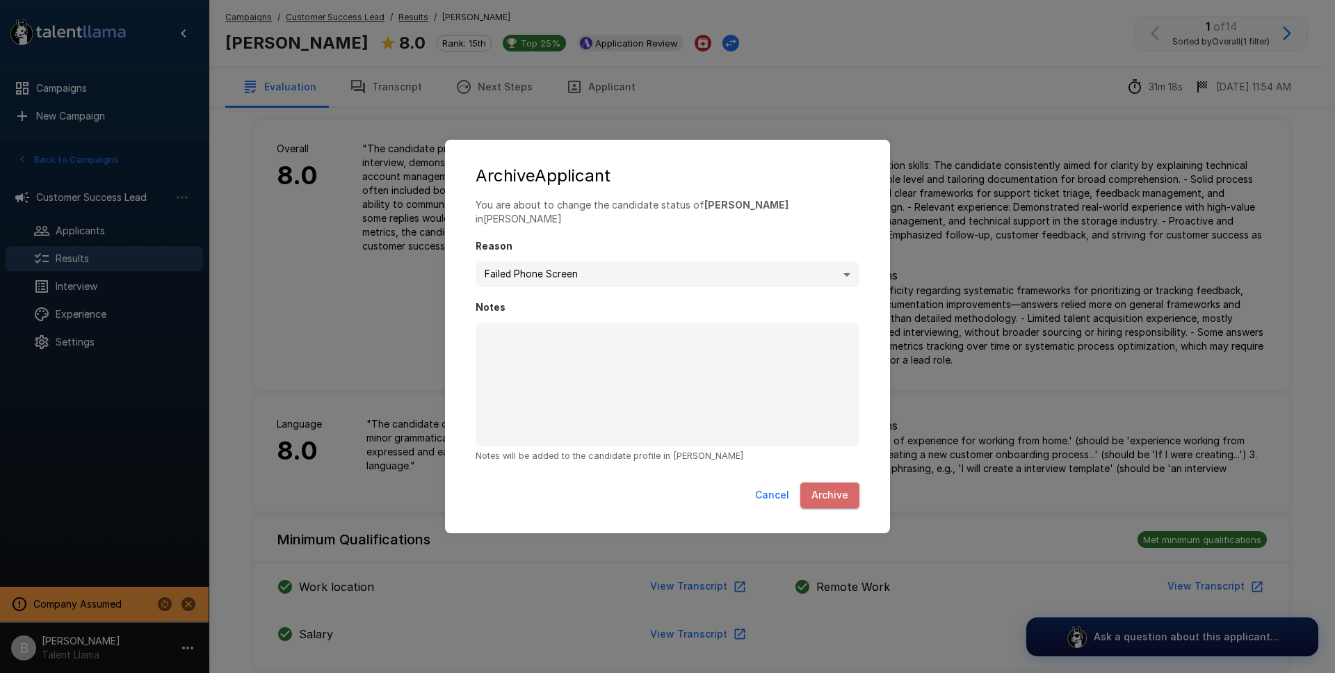
click at [835, 492] on button "Archive" at bounding box center [830, 496] width 59 height 26
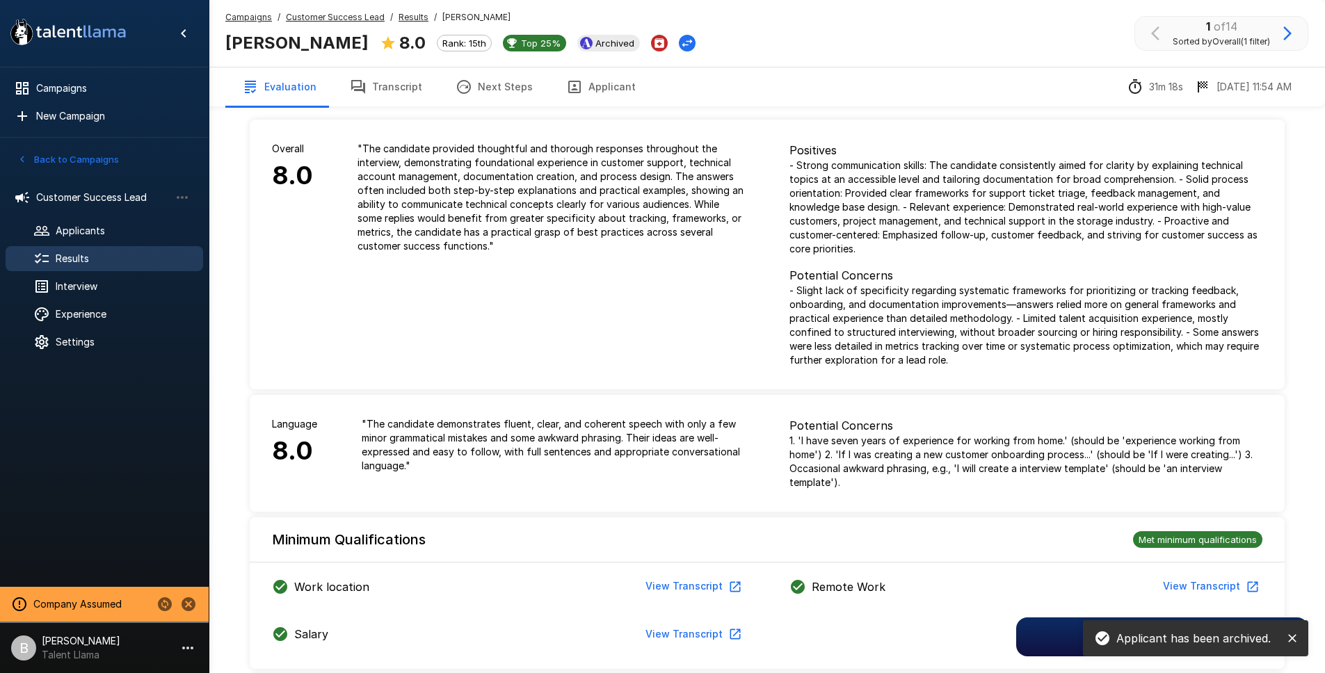
click at [1285, 32] on icon "button" at bounding box center [1287, 33] width 17 height 17
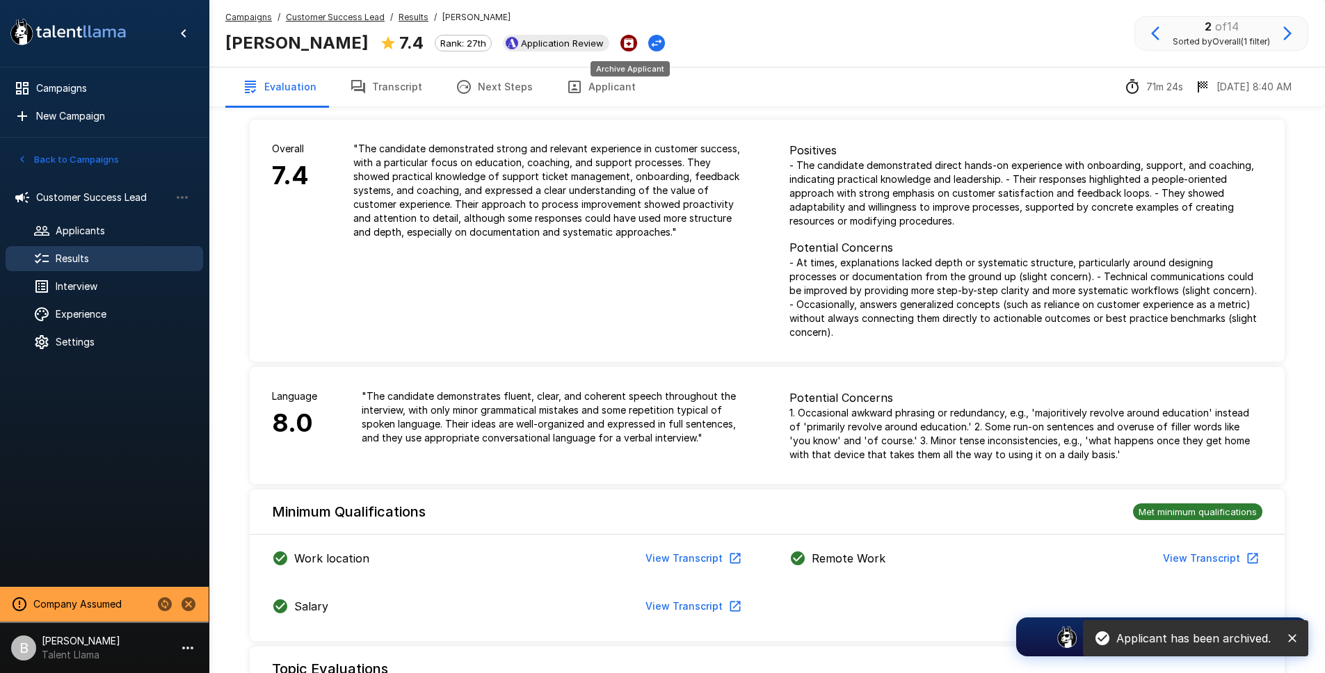
click at [624, 41] on icon "Archive Applicant" at bounding box center [629, 43] width 10 height 10
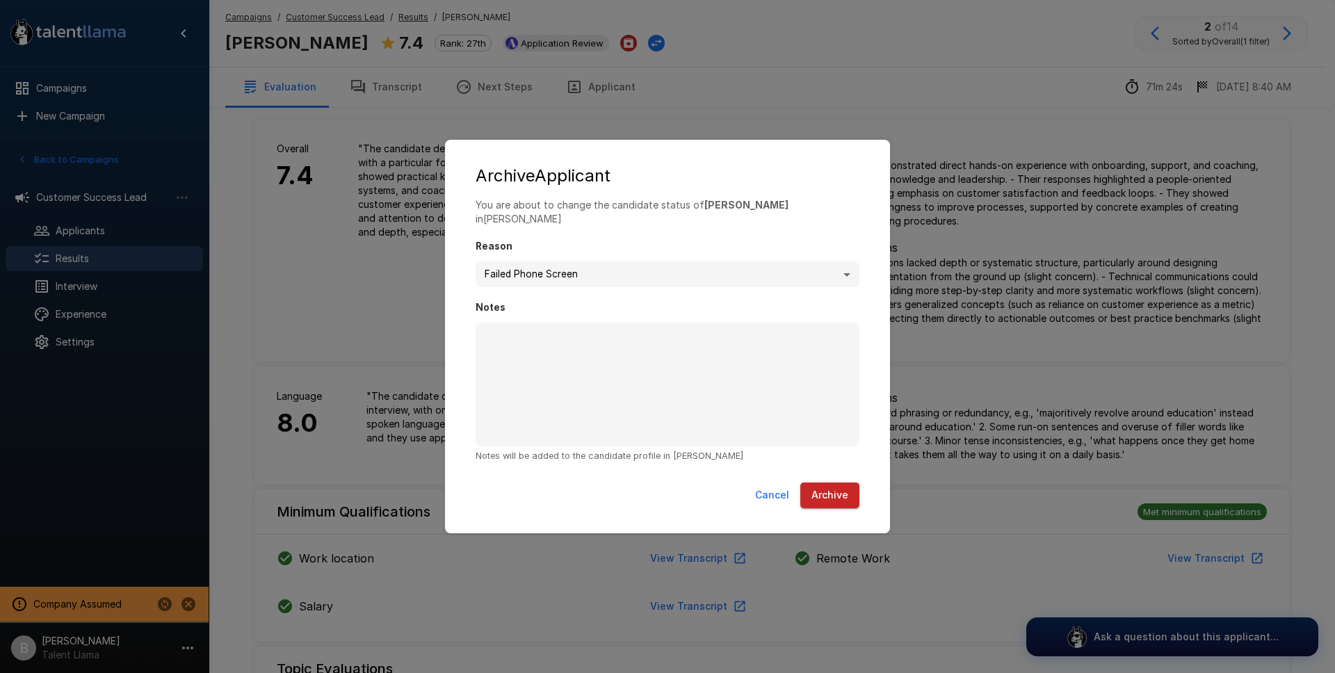
click at [835, 494] on button "Archive" at bounding box center [830, 496] width 59 height 26
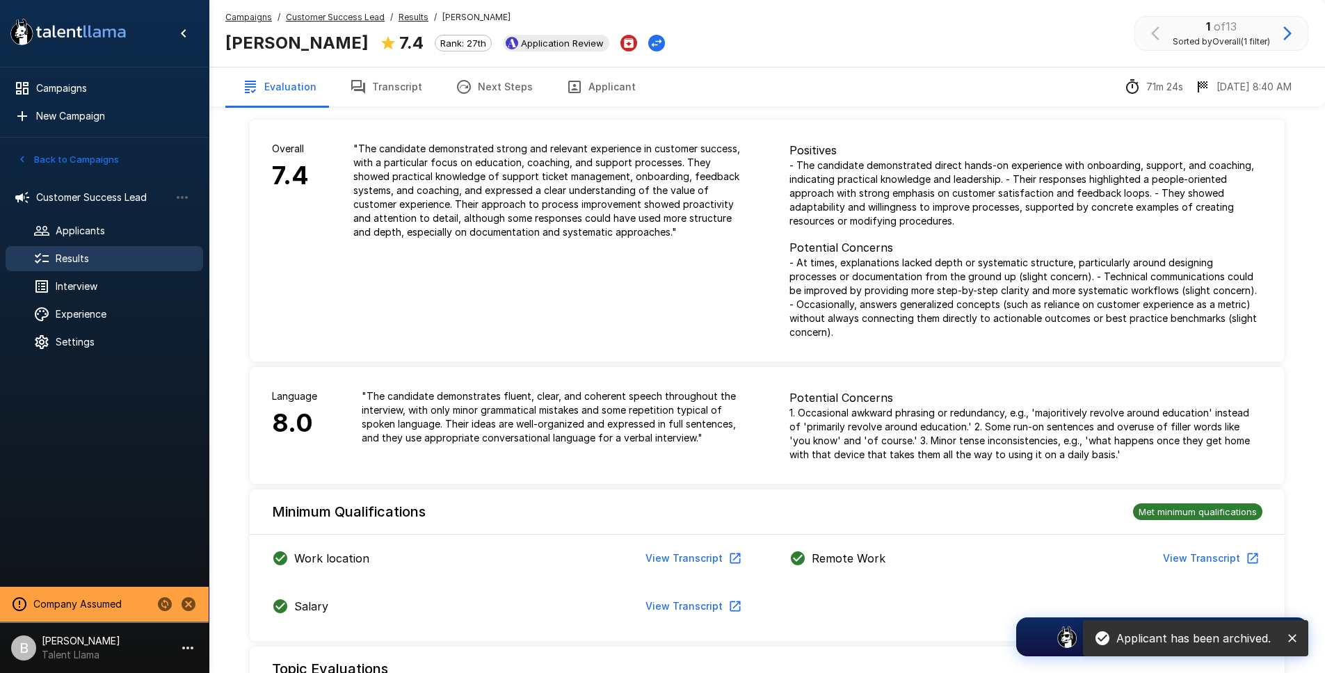
click at [1286, 33] on icon "button" at bounding box center [1287, 33] width 17 height 17
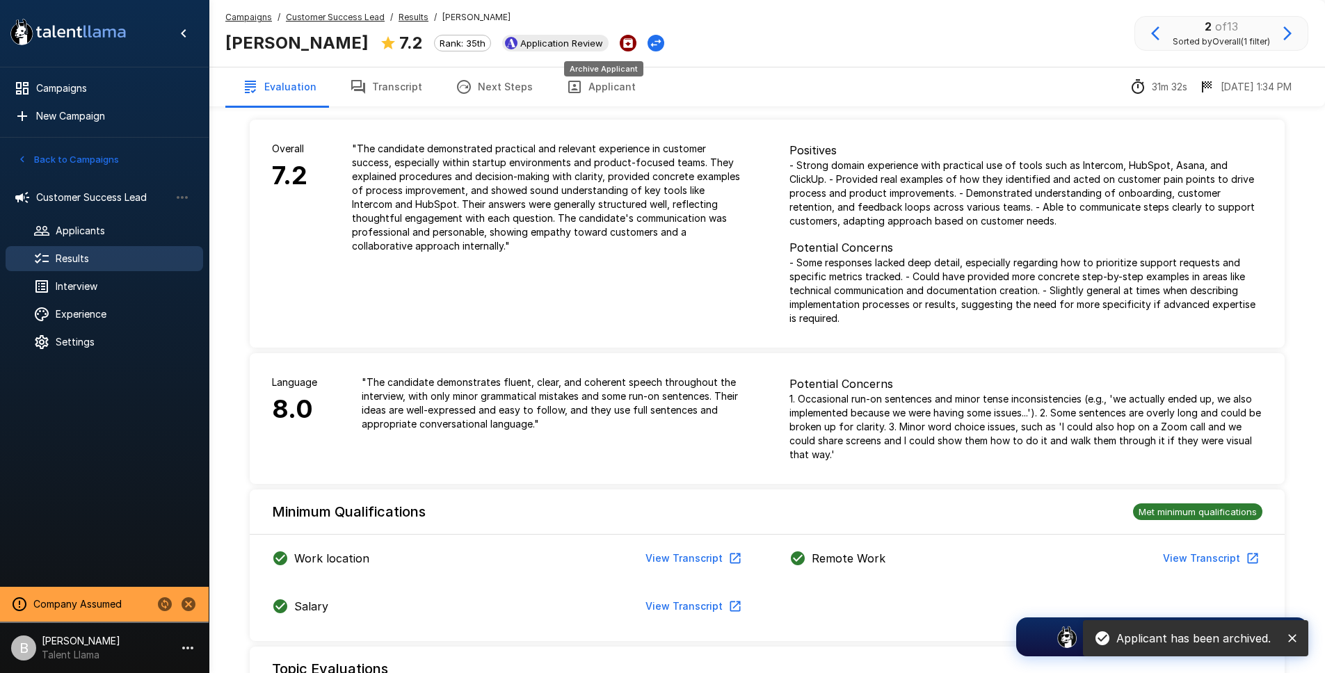
click at [623, 42] on icon "Archive Applicant" at bounding box center [628, 43] width 10 height 10
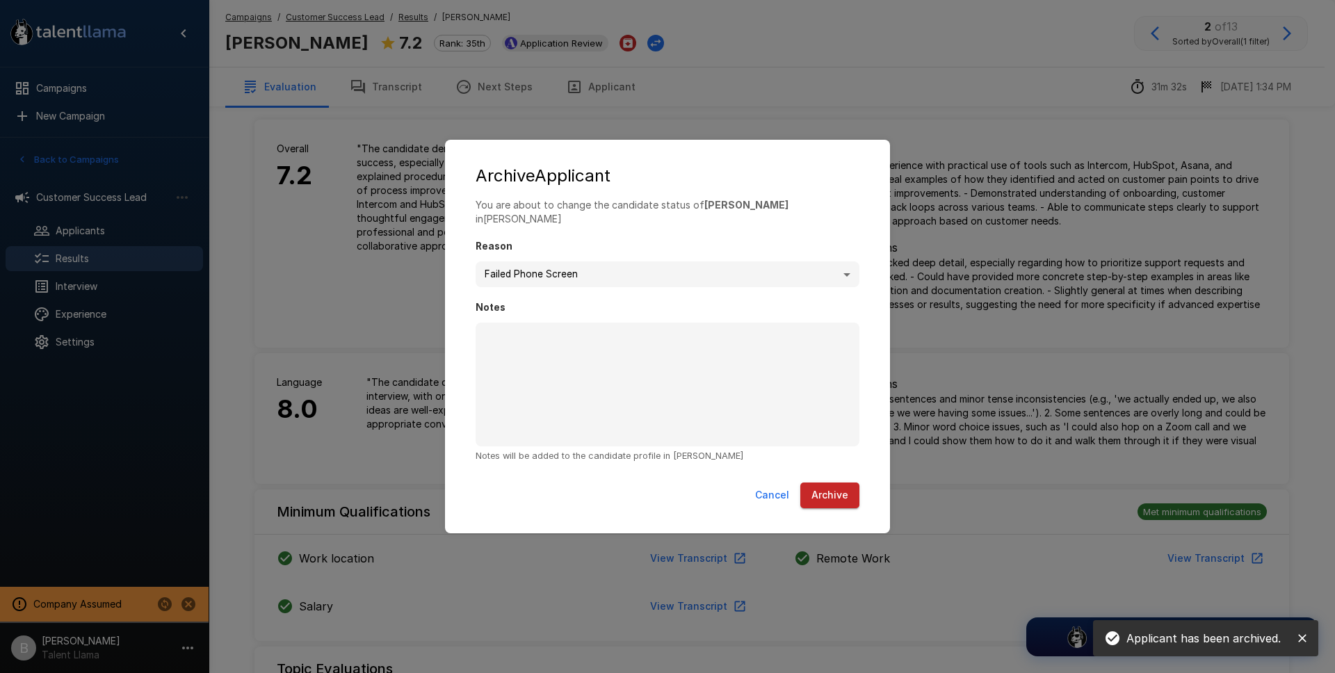
click at [830, 490] on button "Archive" at bounding box center [830, 496] width 59 height 26
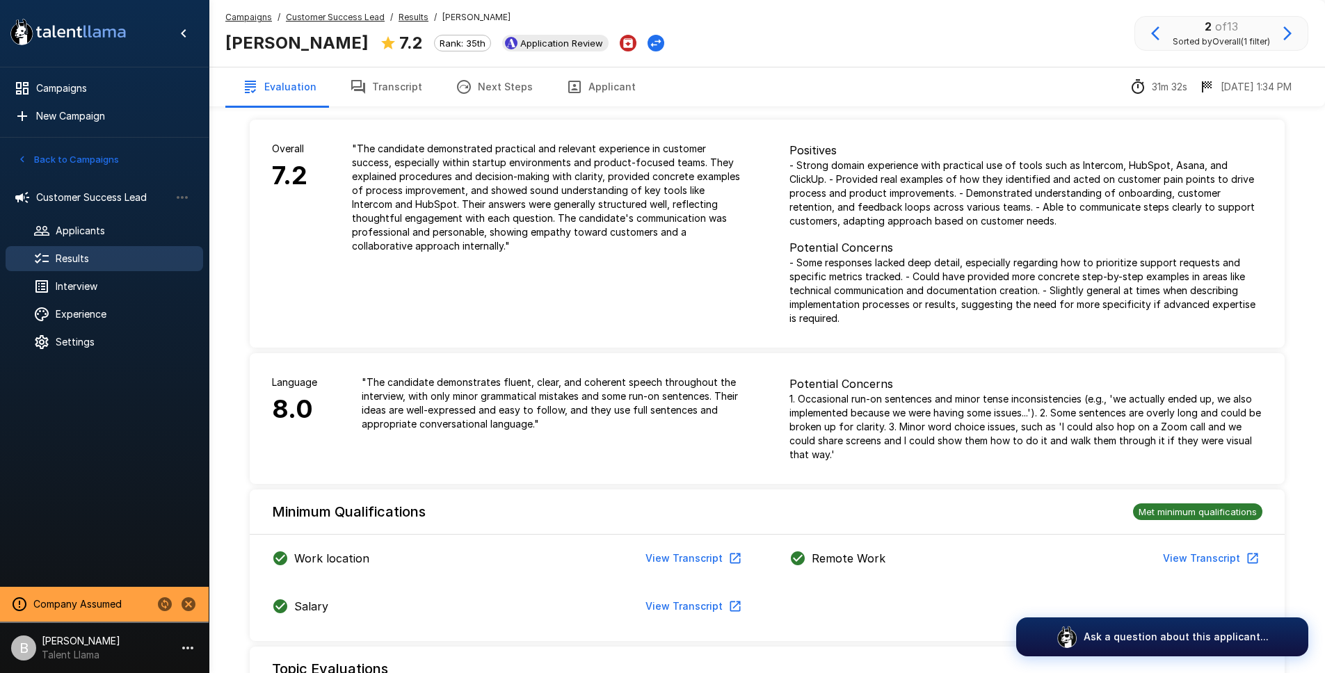
click at [1290, 35] on icon "button" at bounding box center [1287, 33] width 17 height 17
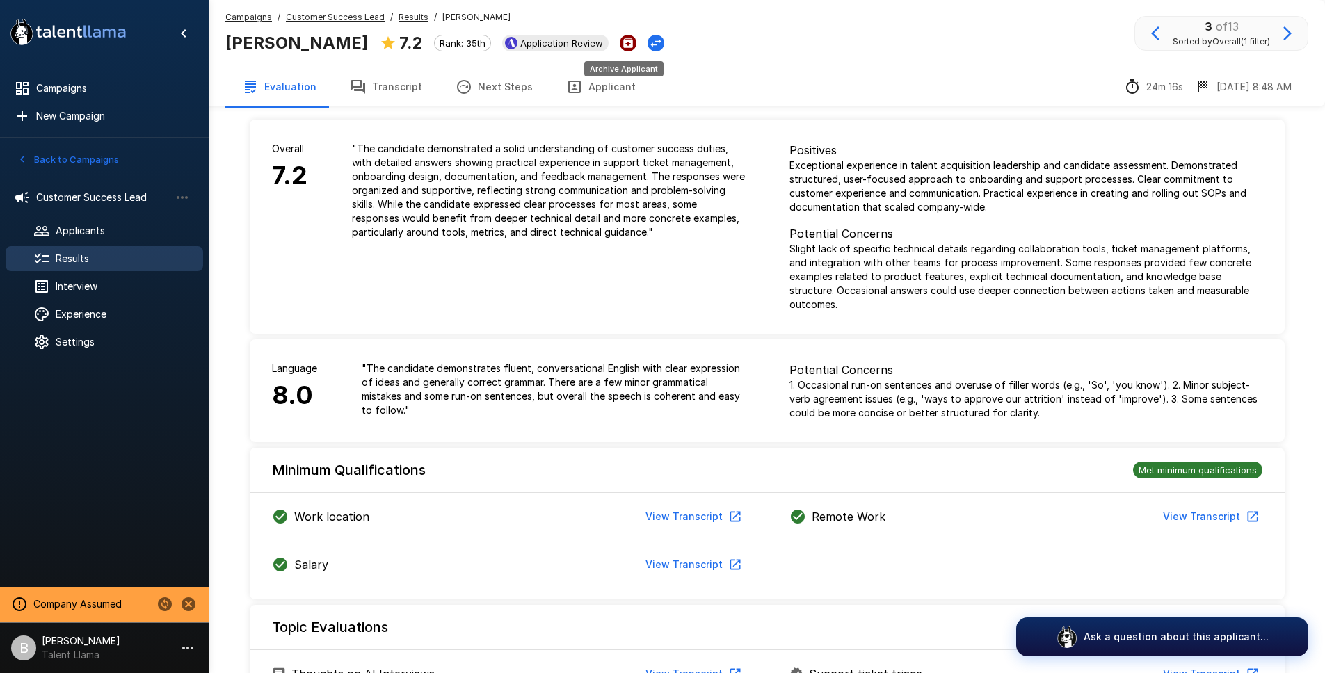
click at [623, 46] on icon "Archive Applicant" at bounding box center [628, 43] width 10 height 10
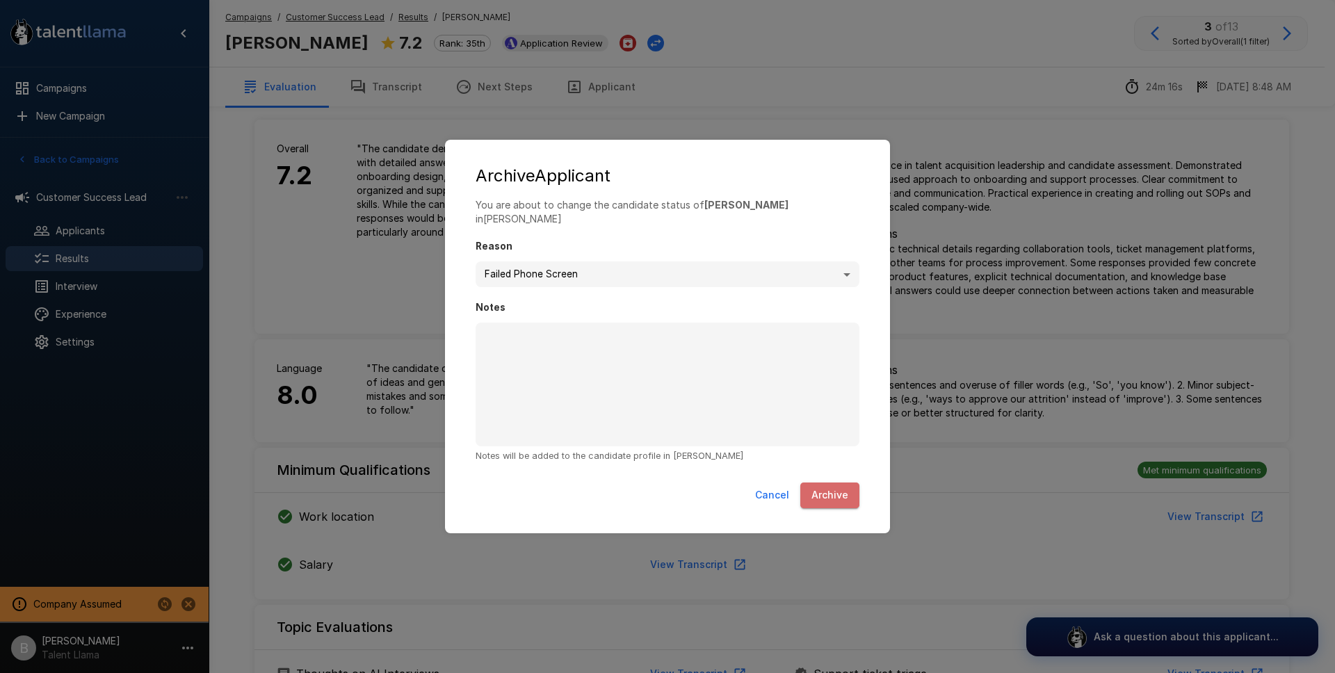
click at [849, 499] on button "Archive" at bounding box center [830, 496] width 59 height 26
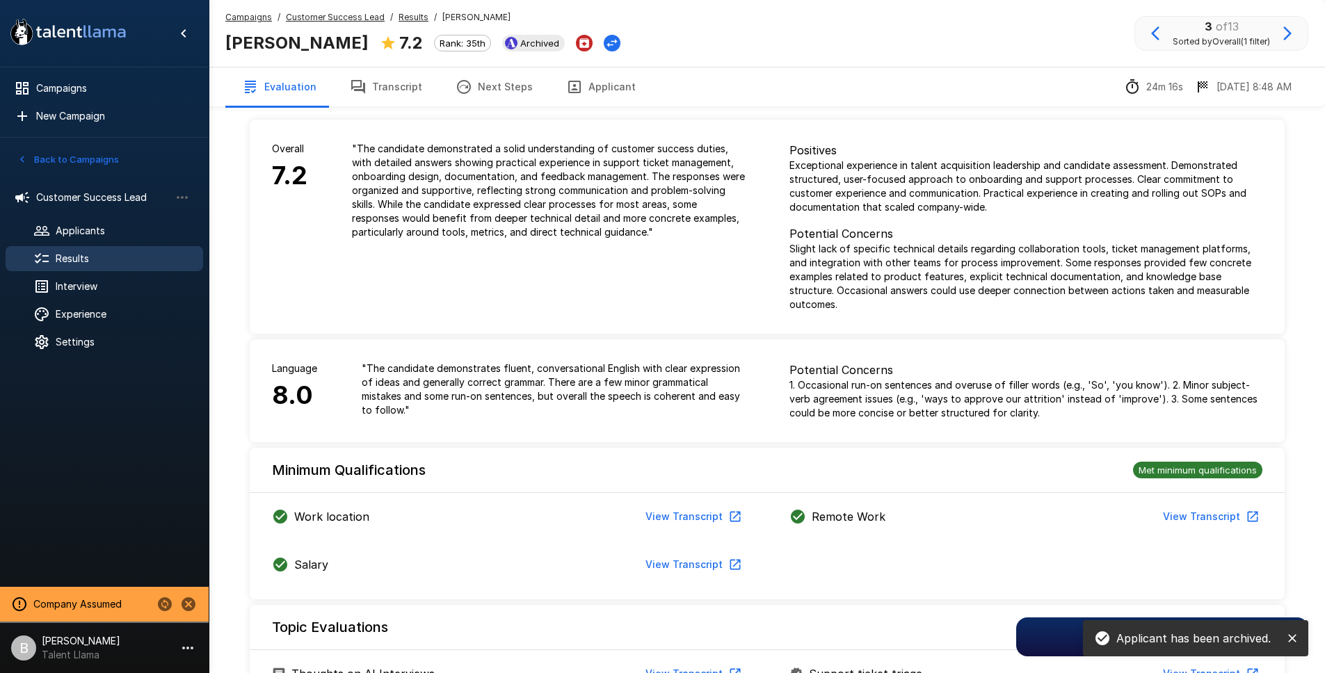
click at [1294, 33] on icon "button" at bounding box center [1287, 33] width 17 height 17
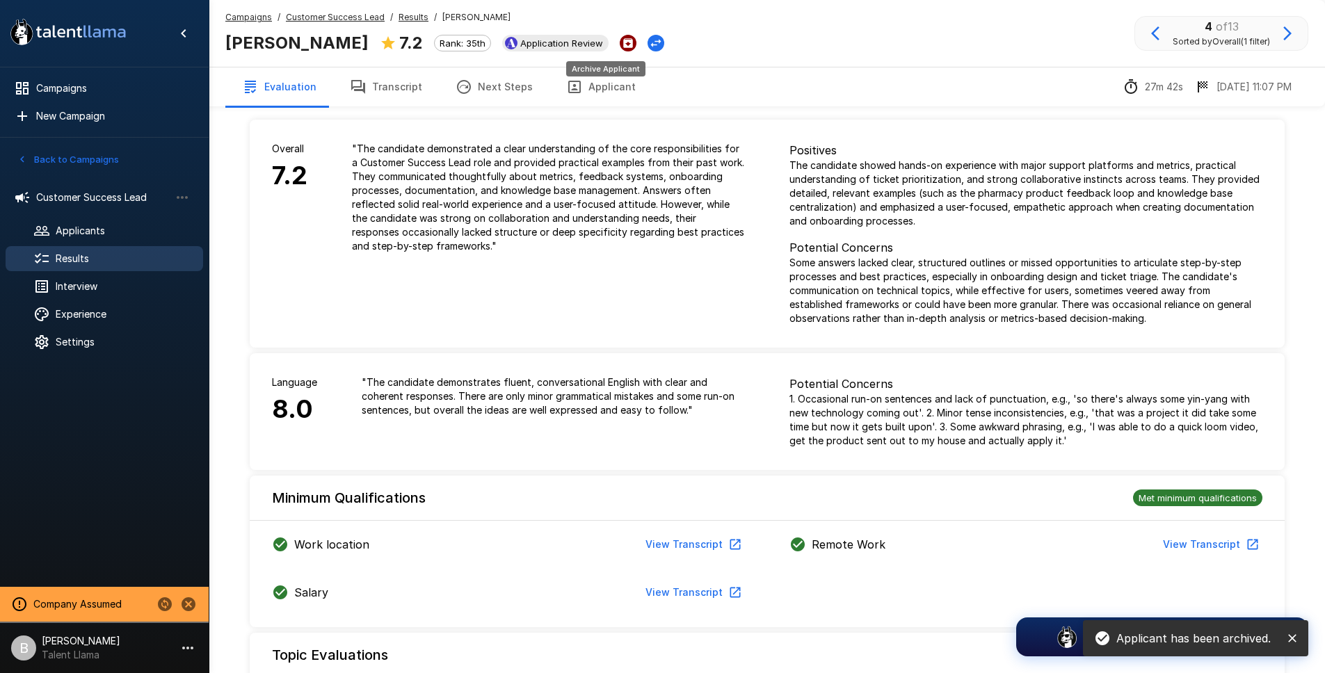
click at [623, 40] on icon "Archive Applicant" at bounding box center [628, 43] width 10 height 10
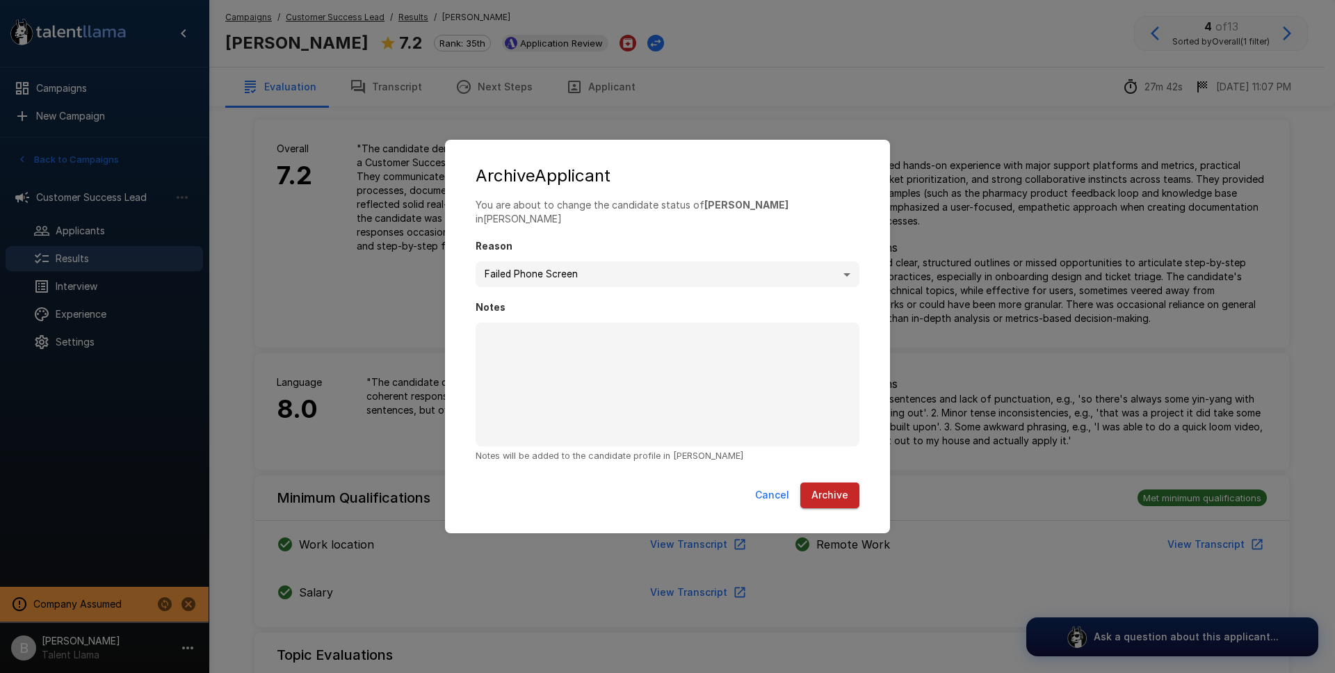
click at [829, 488] on button "Archive" at bounding box center [830, 496] width 59 height 26
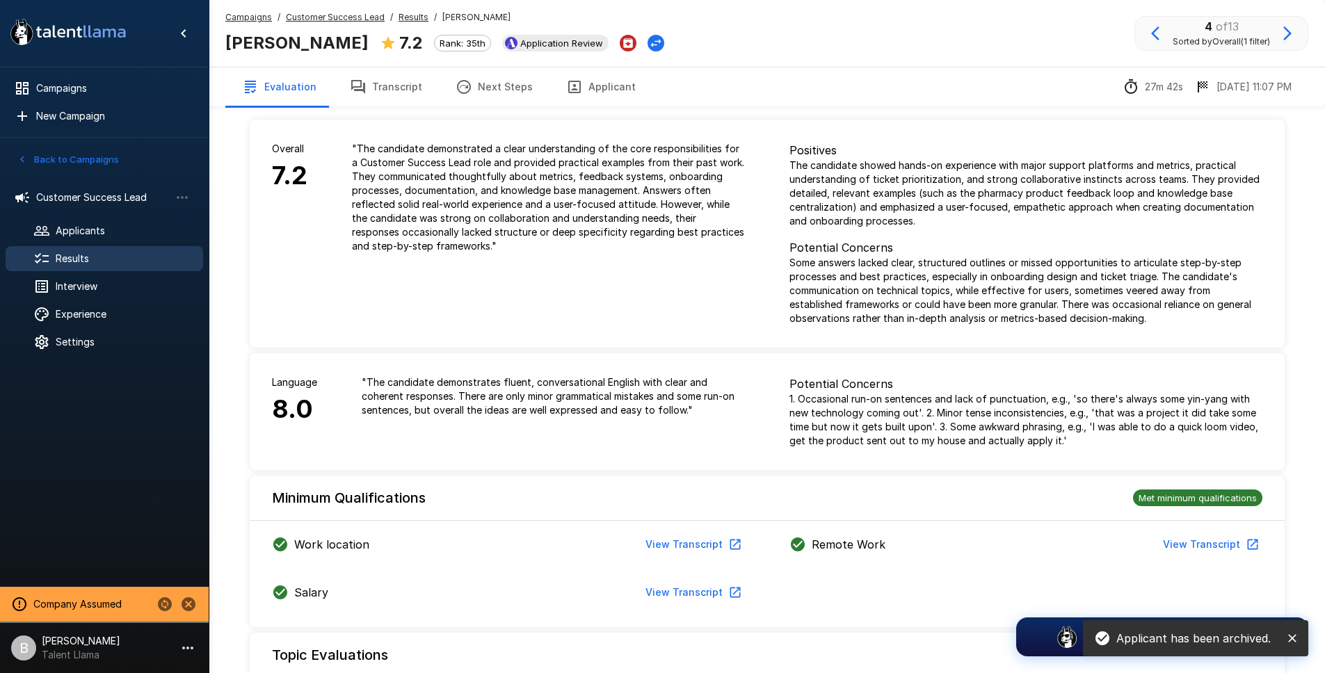
click at [1283, 35] on icon "button" at bounding box center [1287, 33] width 17 height 17
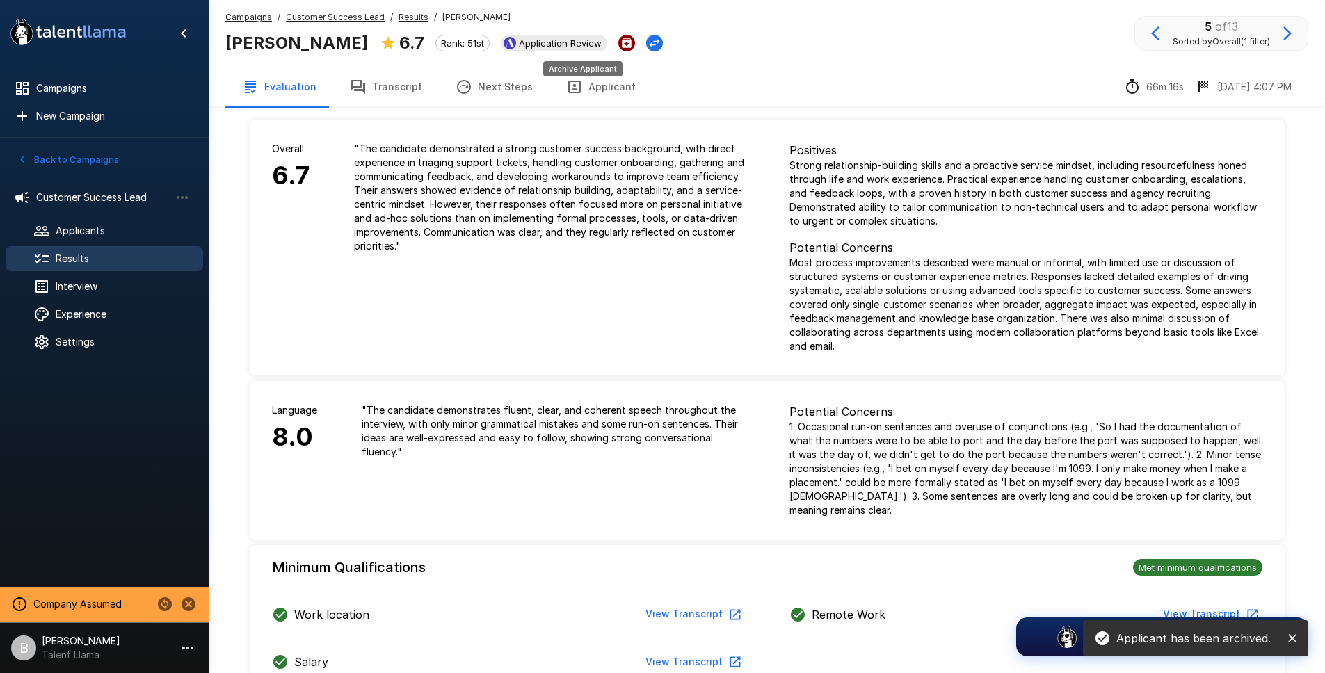
click at [620, 38] on icon "Archive Applicant" at bounding box center [626, 43] width 13 height 13
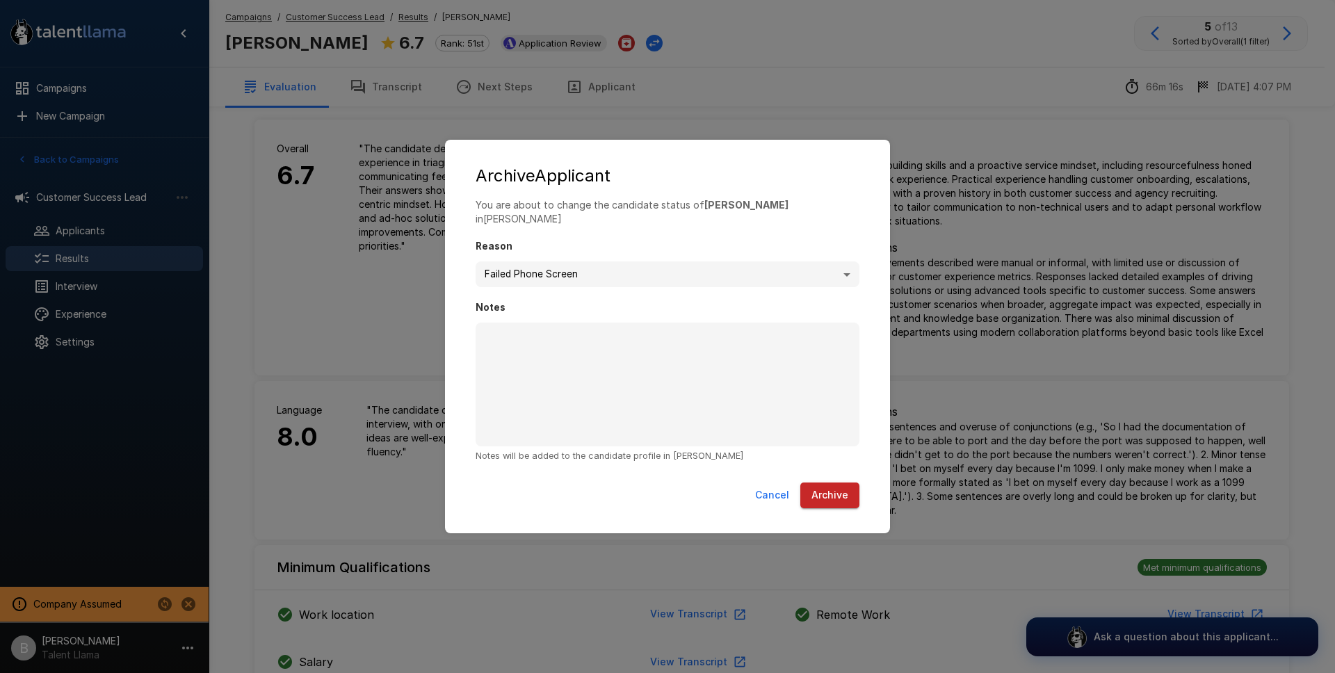
click at [844, 488] on button "Archive" at bounding box center [830, 496] width 59 height 26
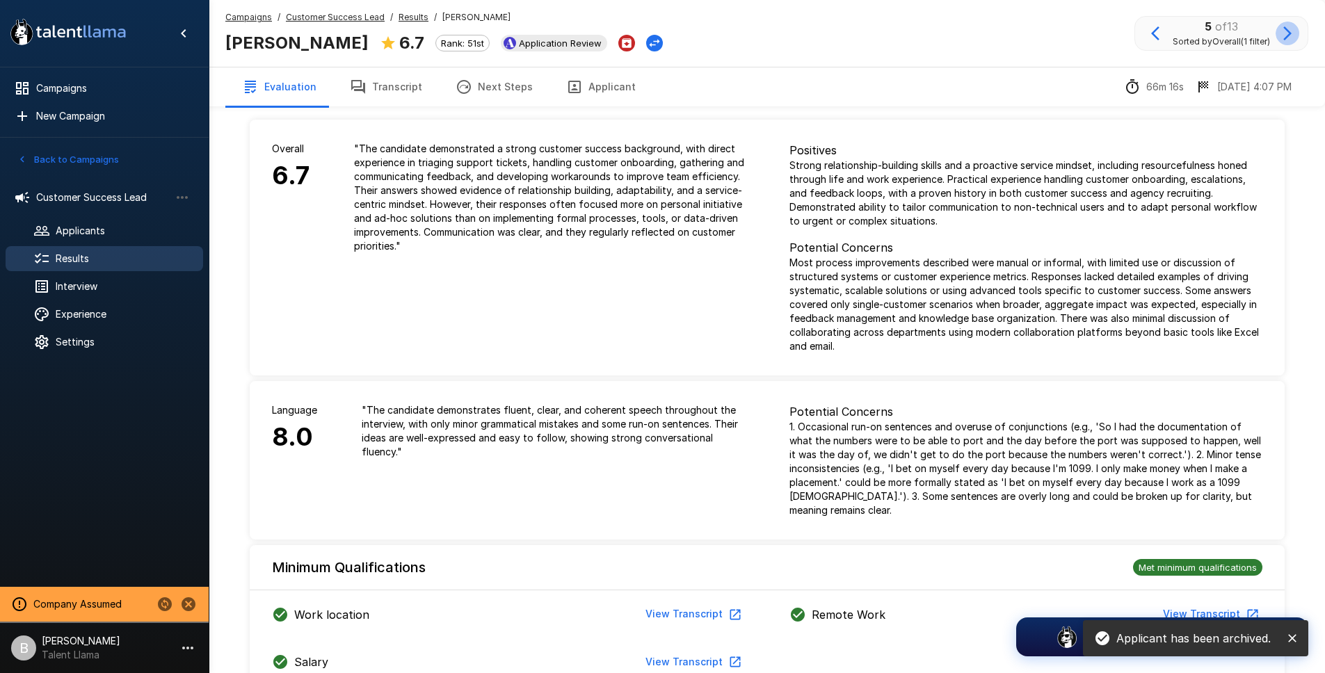
click at [1293, 26] on icon "button" at bounding box center [1287, 33] width 17 height 17
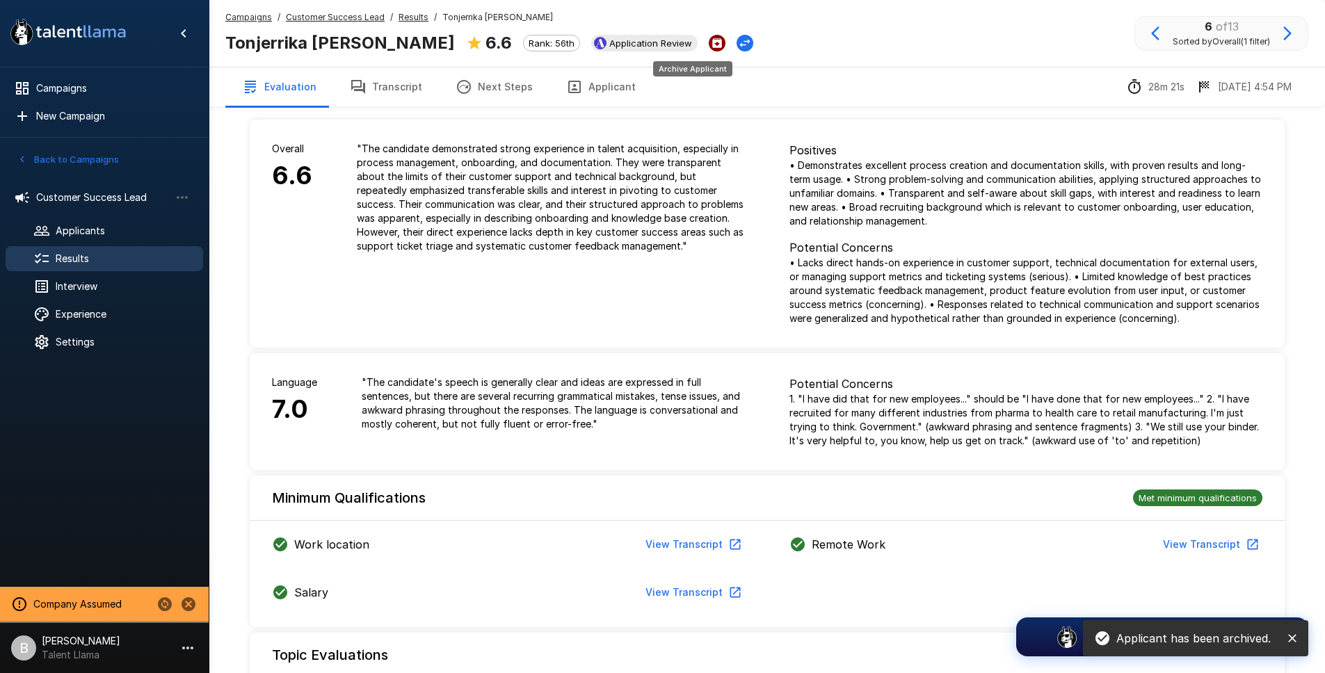
click at [712, 41] on icon "Archive Applicant" at bounding box center [717, 43] width 10 height 10
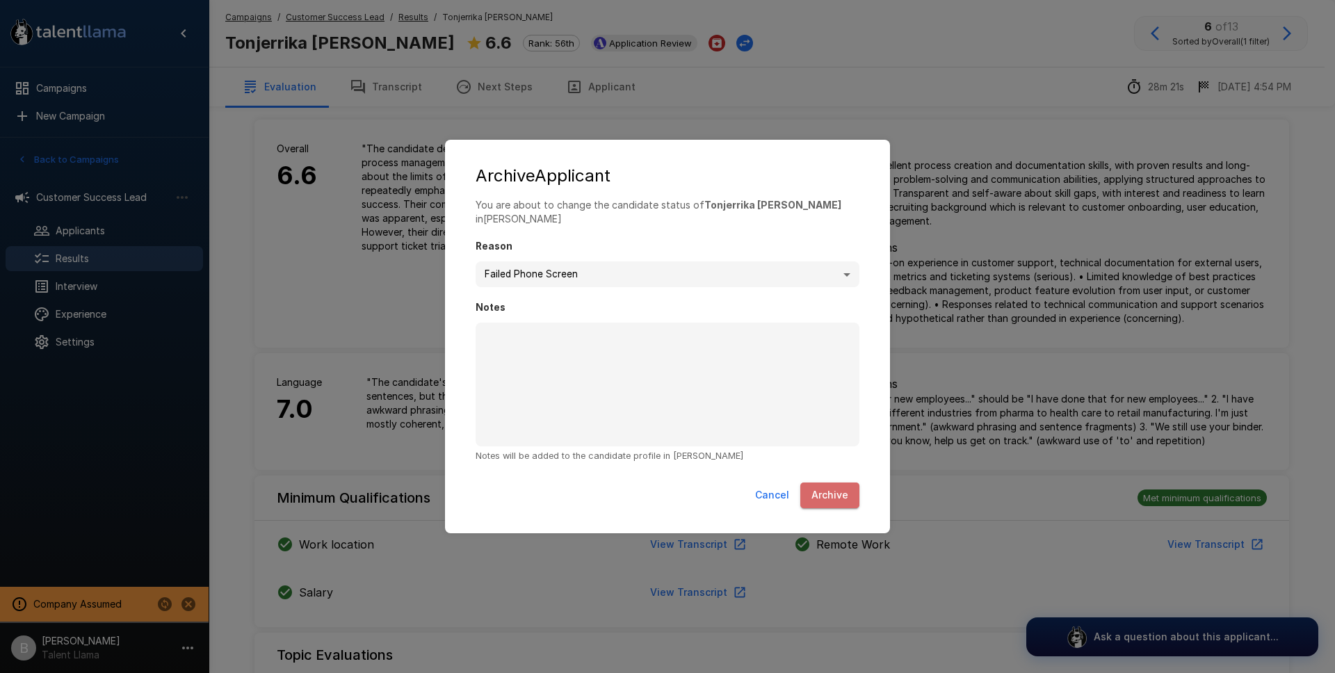
click at [835, 494] on button "Archive" at bounding box center [830, 496] width 59 height 26
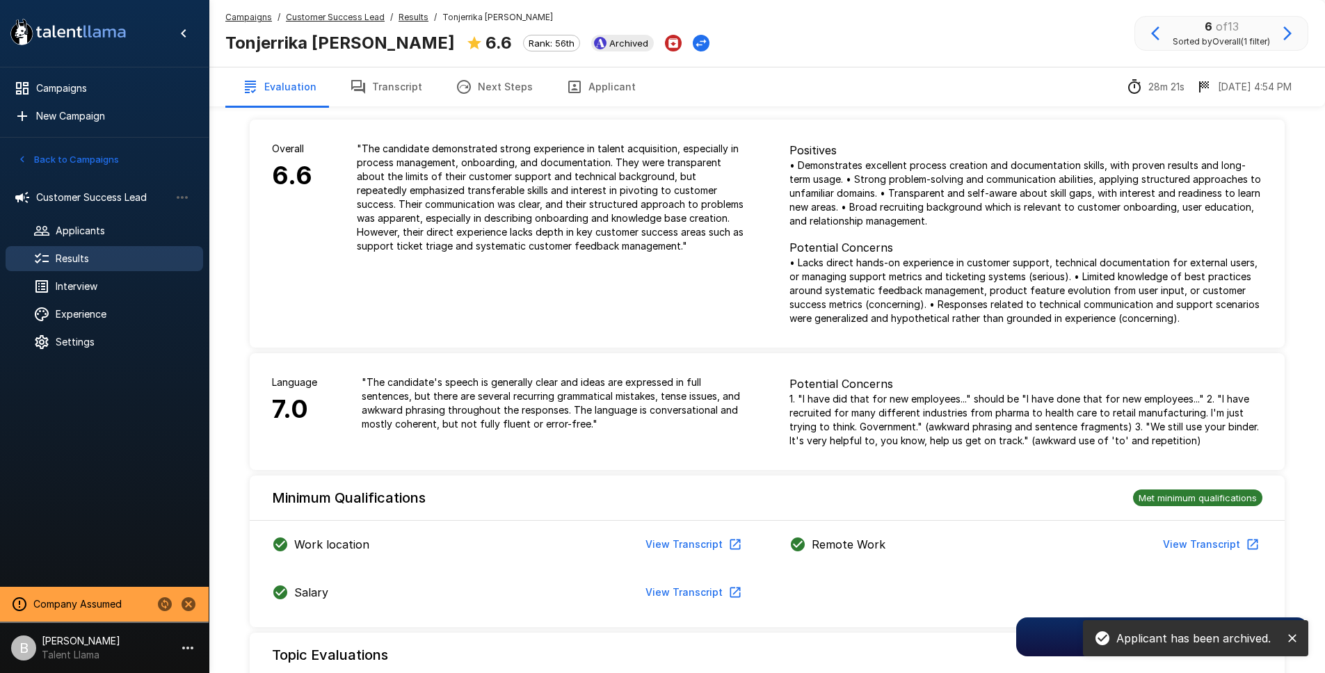
click at [1283, 26] on icon "button" at bounding box center [1287, 33] width 17 height 17
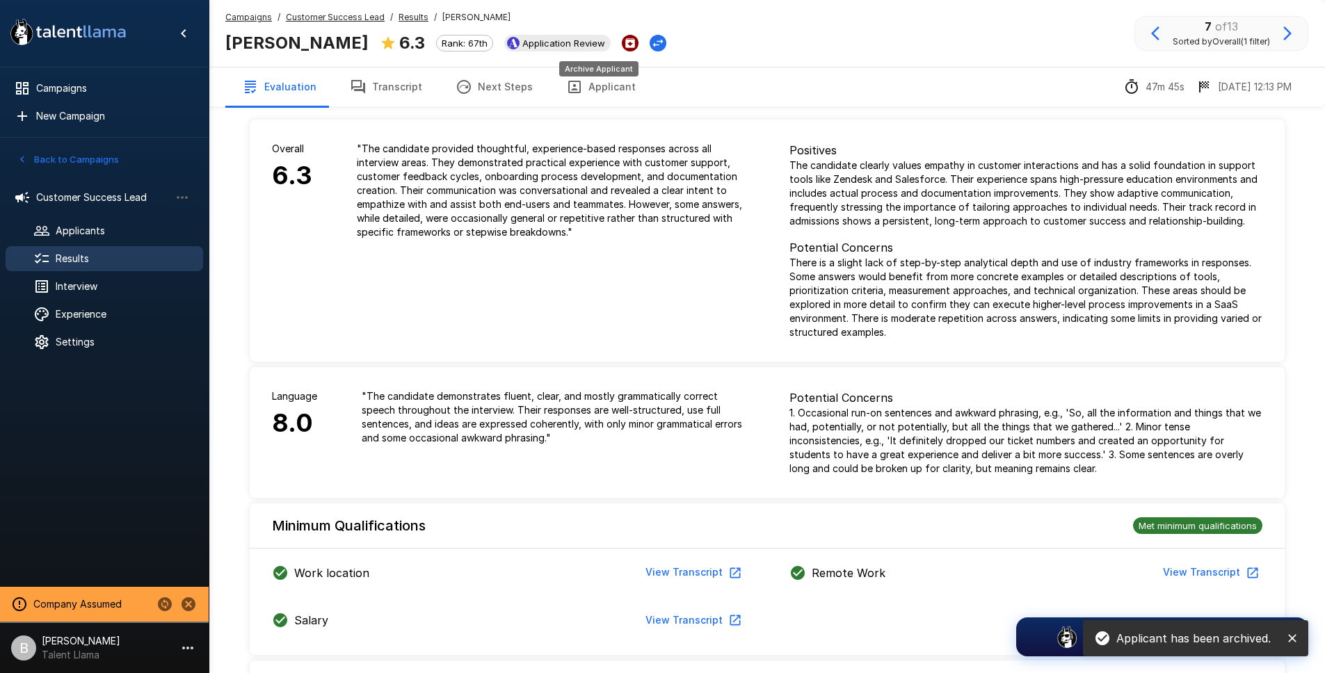
click at [625, 44] on icon "Archive Applicant" at bounding box center [630, 43] width 10 height 10
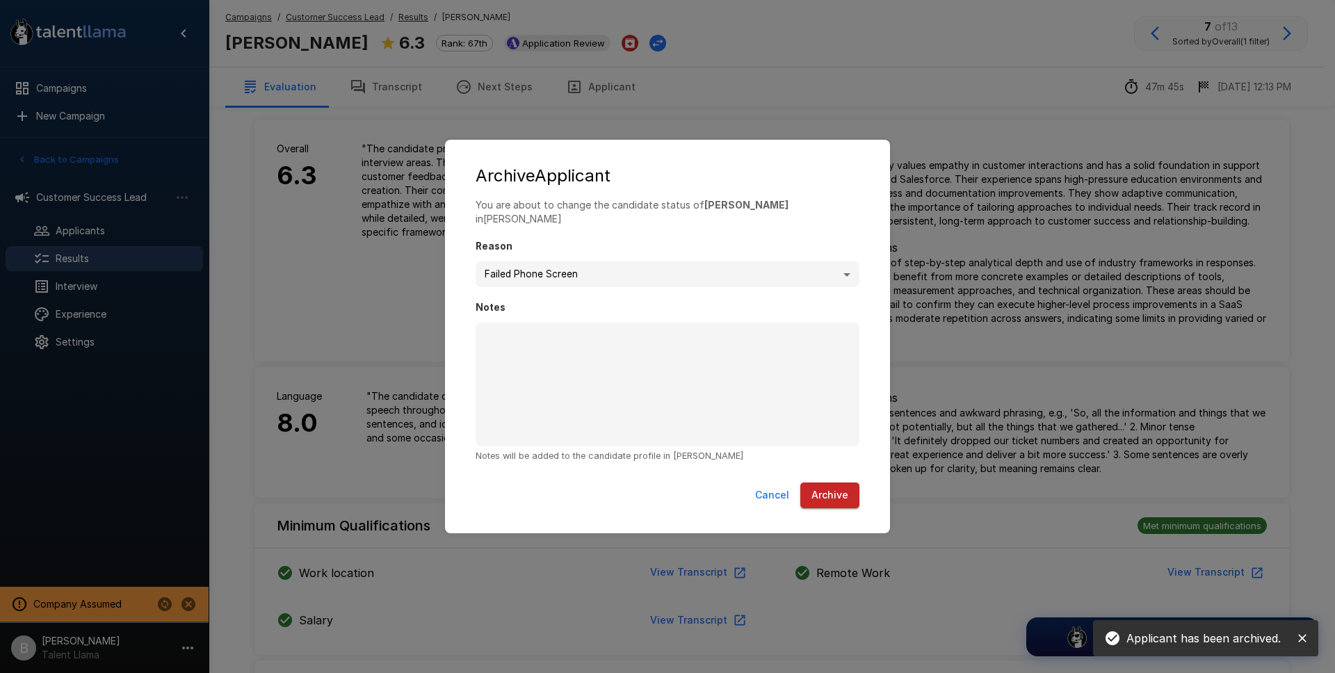
click at [831, 502] on div "Cancel Archive" at bounding box center [667, 498] width 417 height 42
click at [833, 486] on button "Archive" at bounding box center [830, 496] width 59 height 26
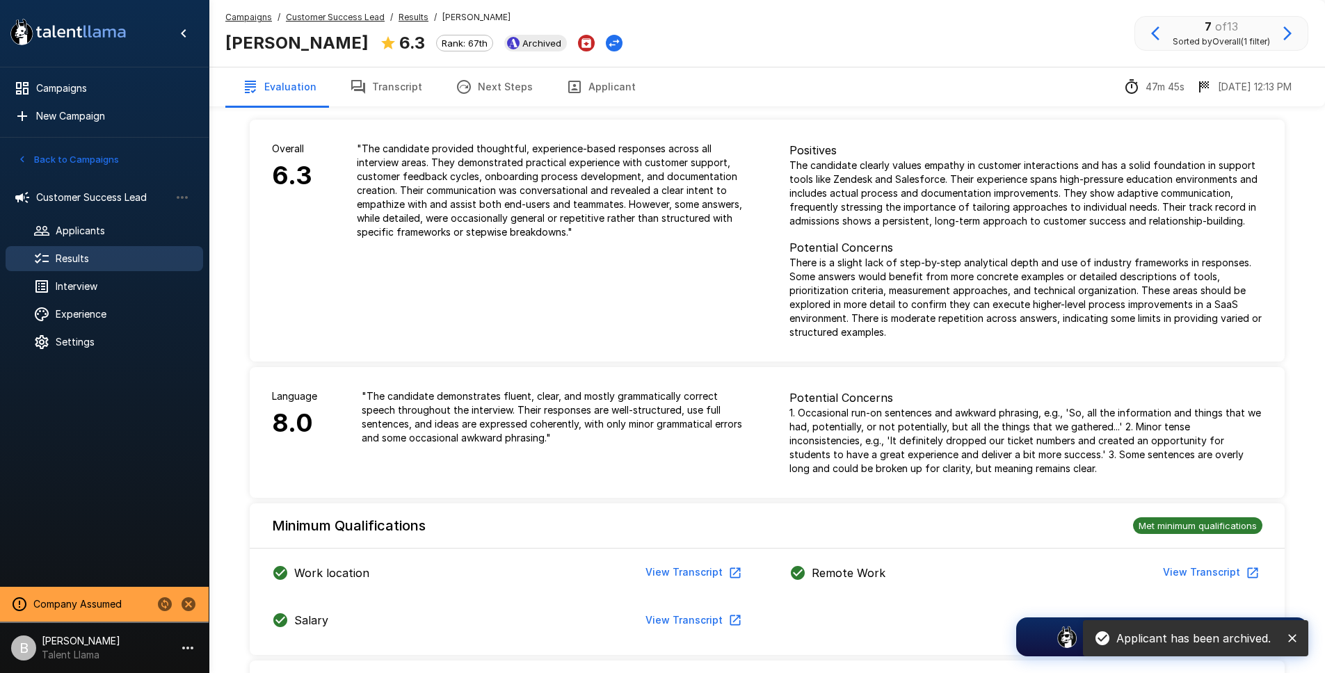
click at [1286, 38] on icon "button" at bounding box center [1287, 33] width 8 height 14
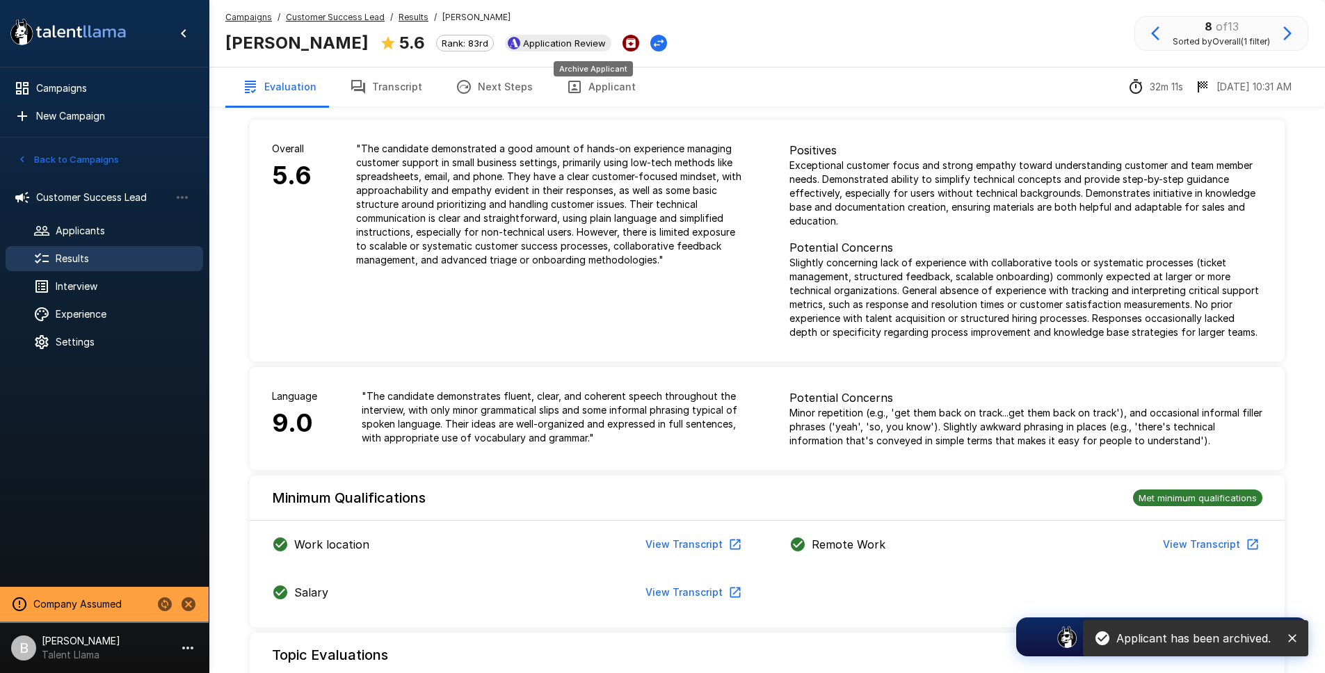
click at [626, 43] on icon "Archive Applicant" at bounding box center [631, 43] width 10 height 10
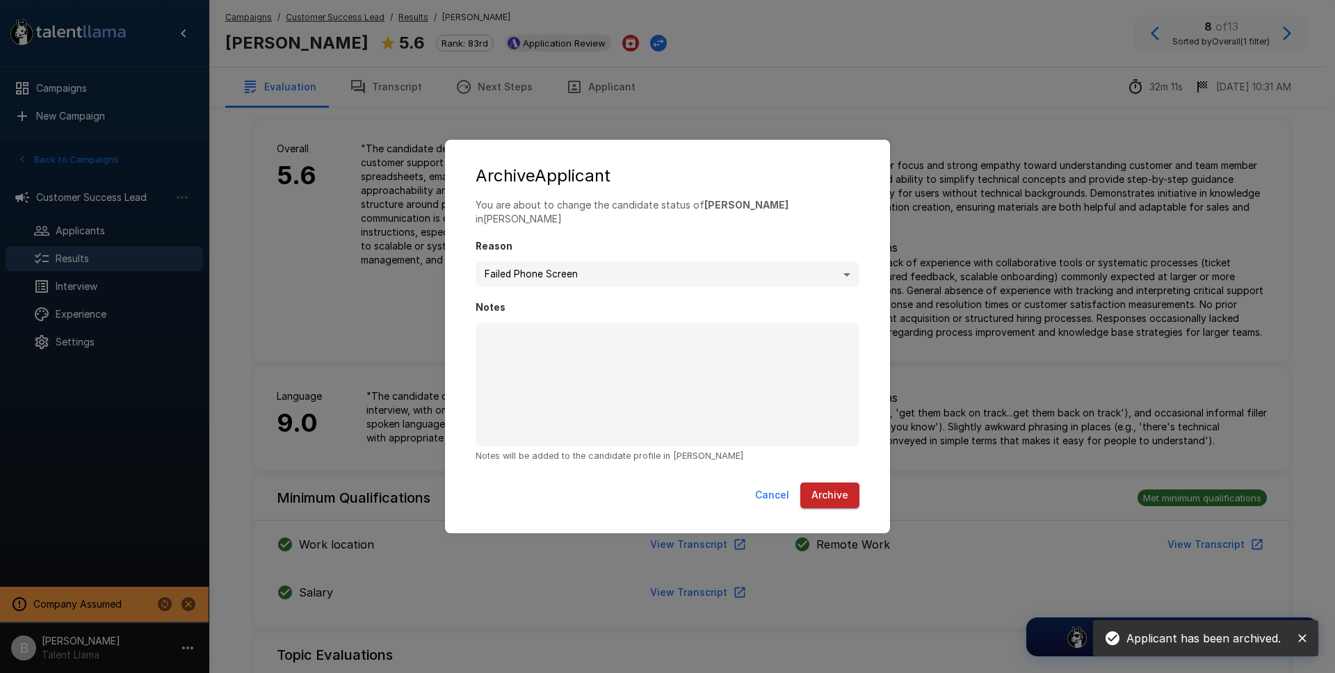
click at [841, 483] on button "Archive" at bounding box center [830, 496] width 59 height 26
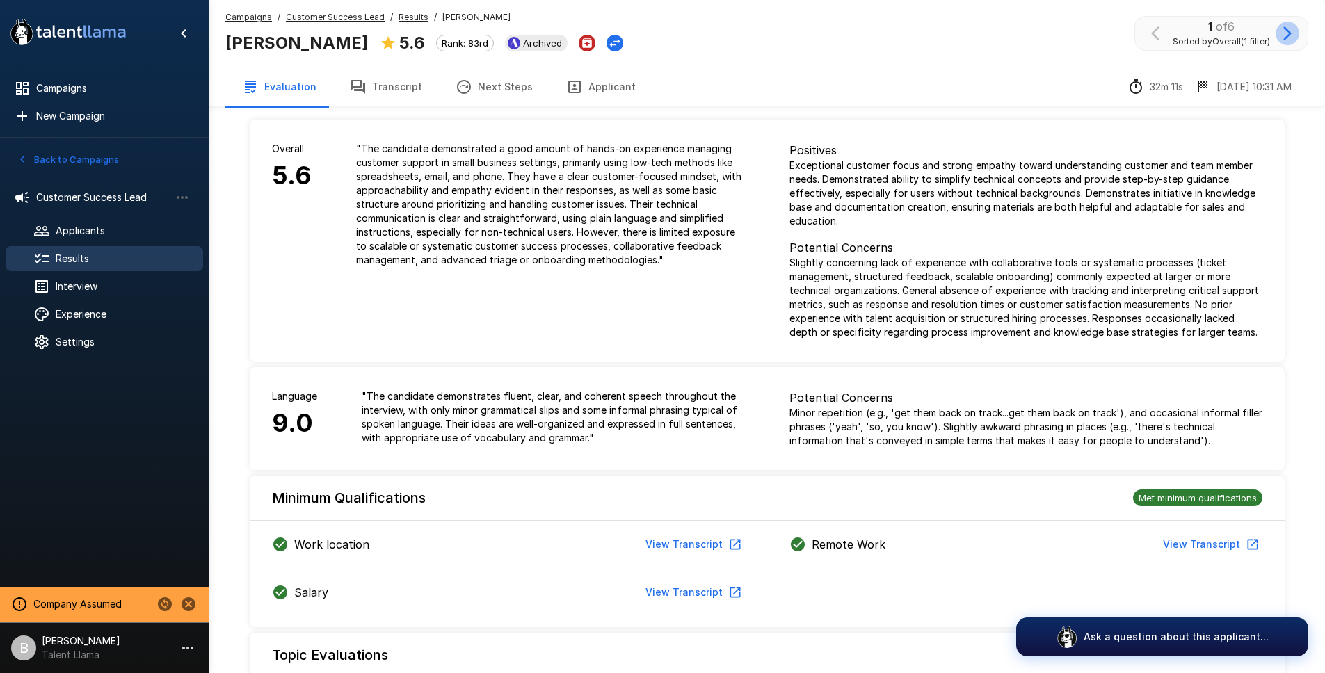
click at [1285, 34] on icon "button" at bounding box center [1287, 33] width 17 height 17
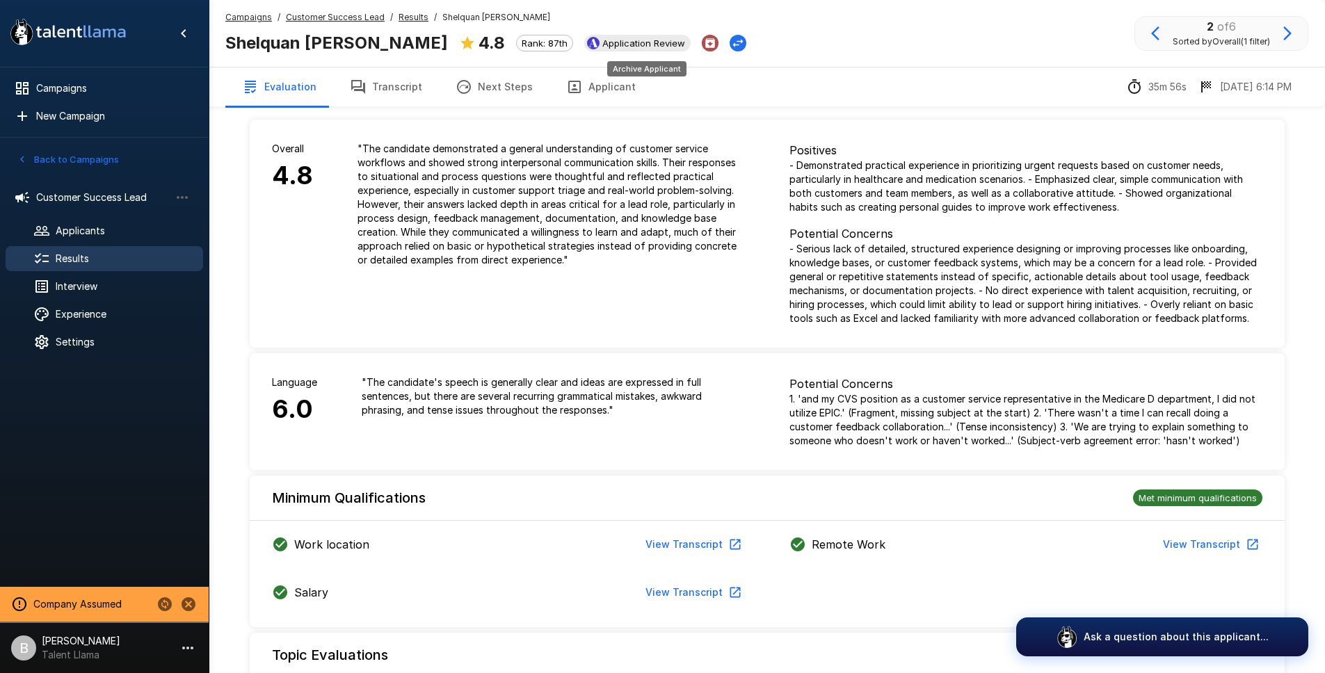
click at [705, 47] on icon "Archive Applicant" at bounding box center [710, 43] width 10 height 10
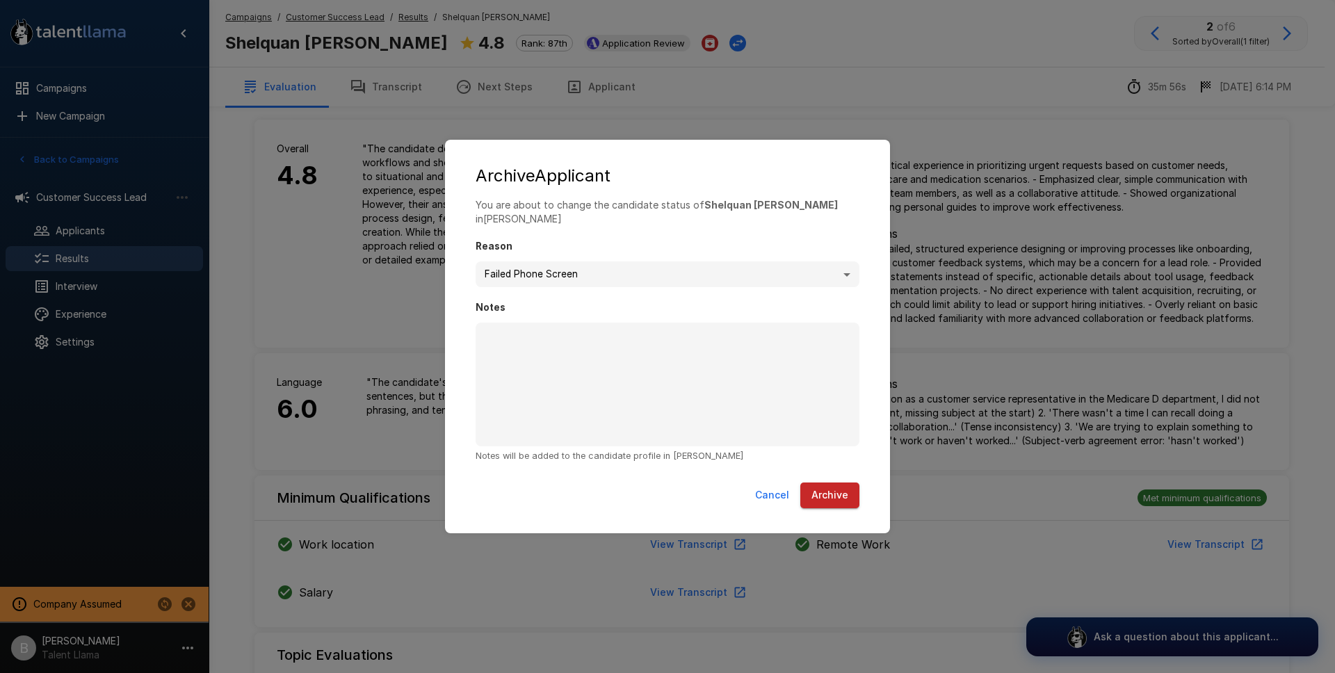
click at [843, 485] on button "Archive" at bounding box center [830, 496] width 59 height 26
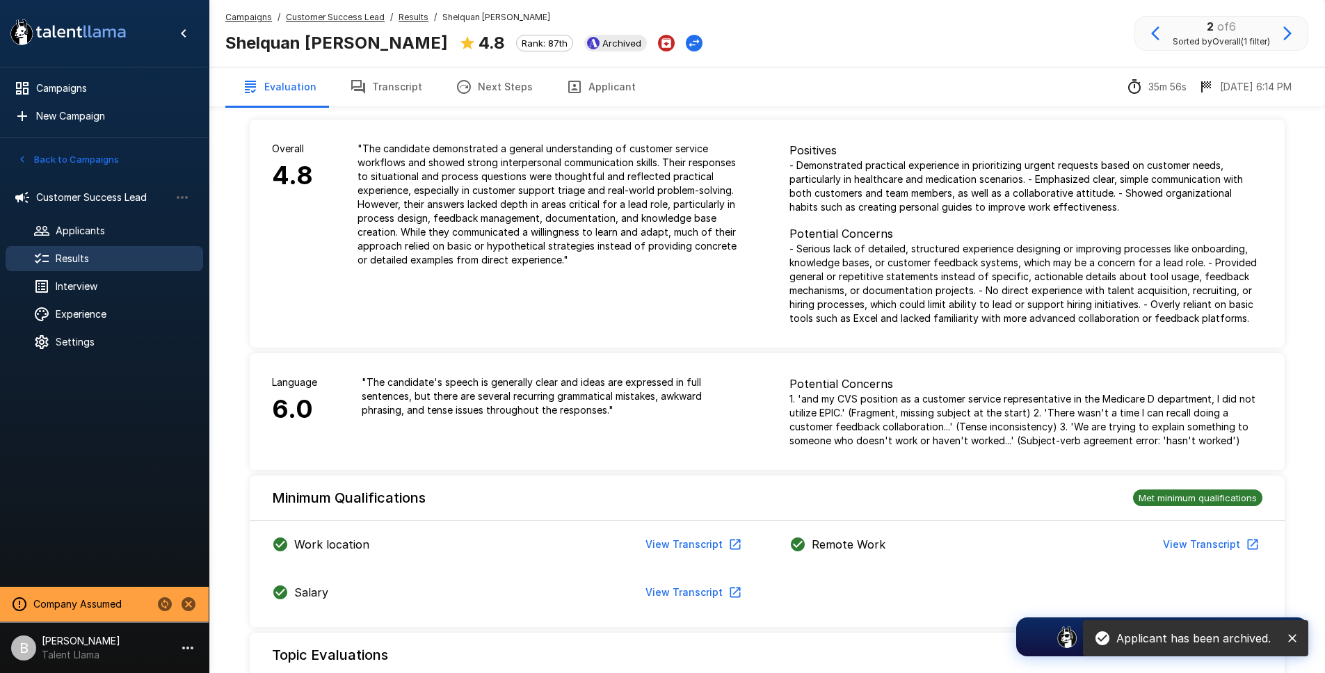
click at [1285, 27] on icon "button" at bounding box center [1287, 33] width 8 height 14
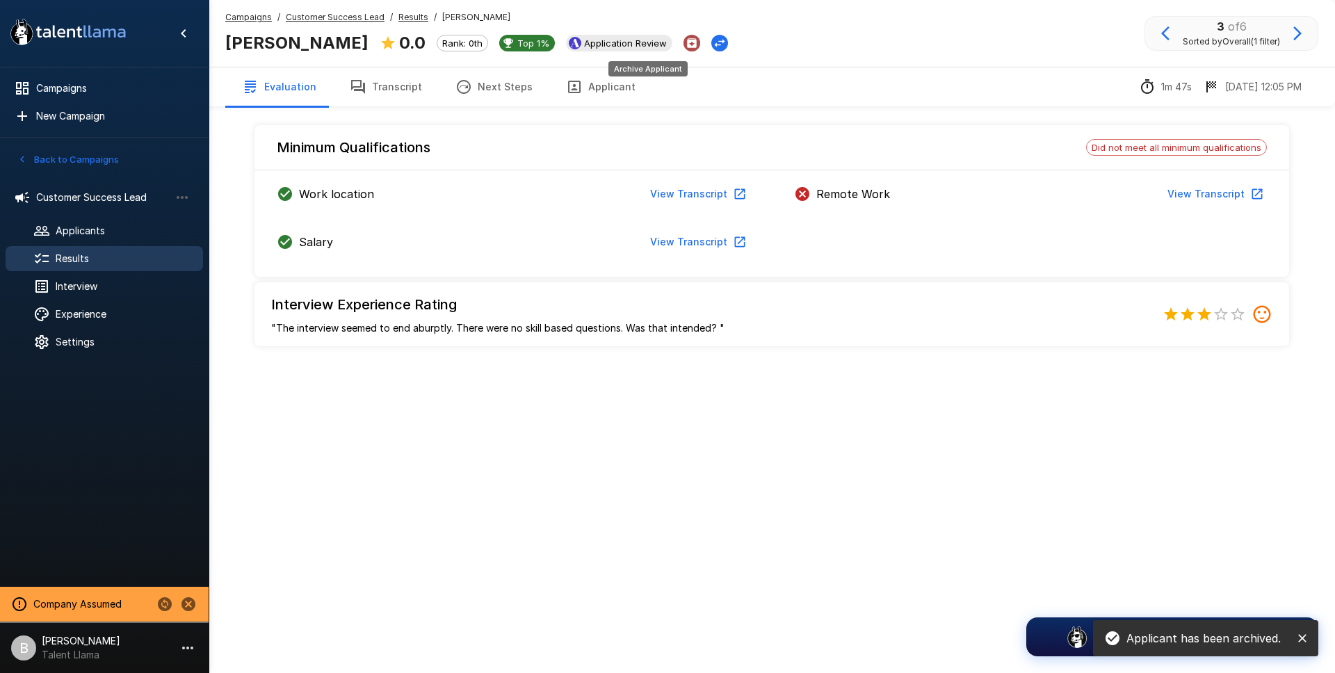
click at [687, 42] on icon "Archive Applicant" at bounding box center [692, 43] width 10 height 10
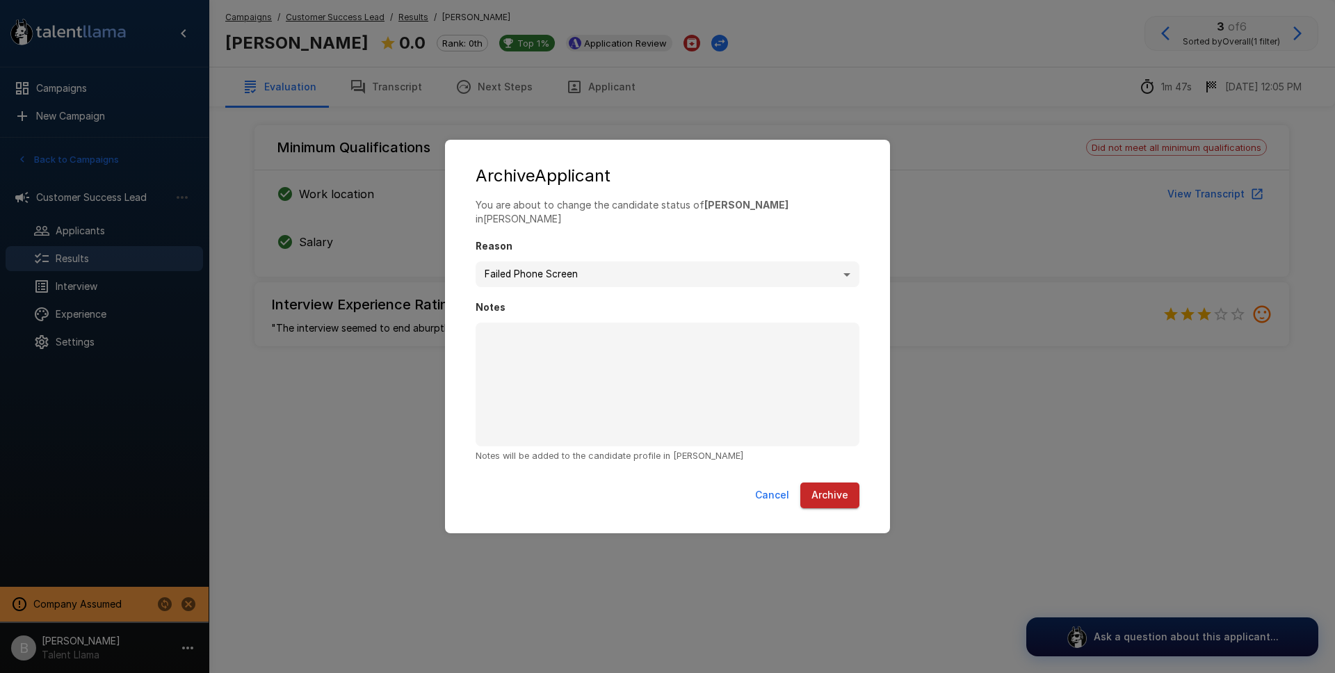
click at [938, 175] on div "**********" at bounding box center [667, 336] width 1335 height 673
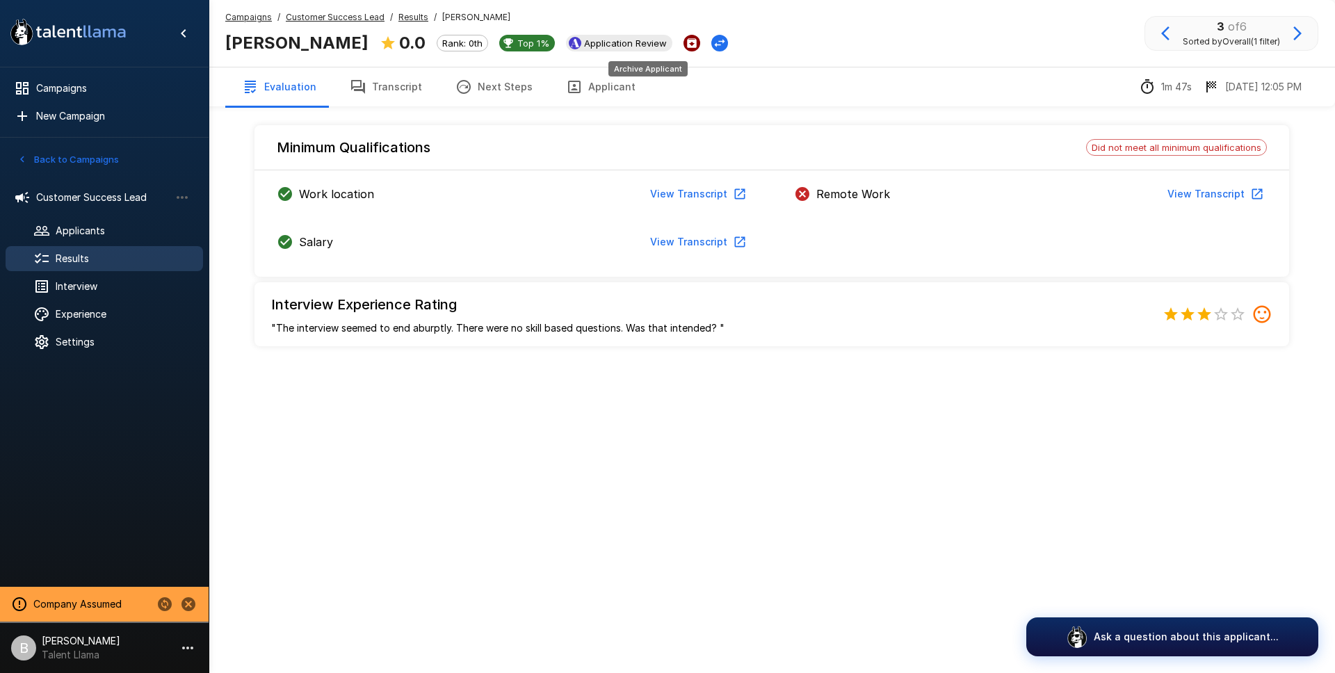
click at [684, 35] on button "Archive Applicant" at bounding box center [692, 43] width 17 height 17
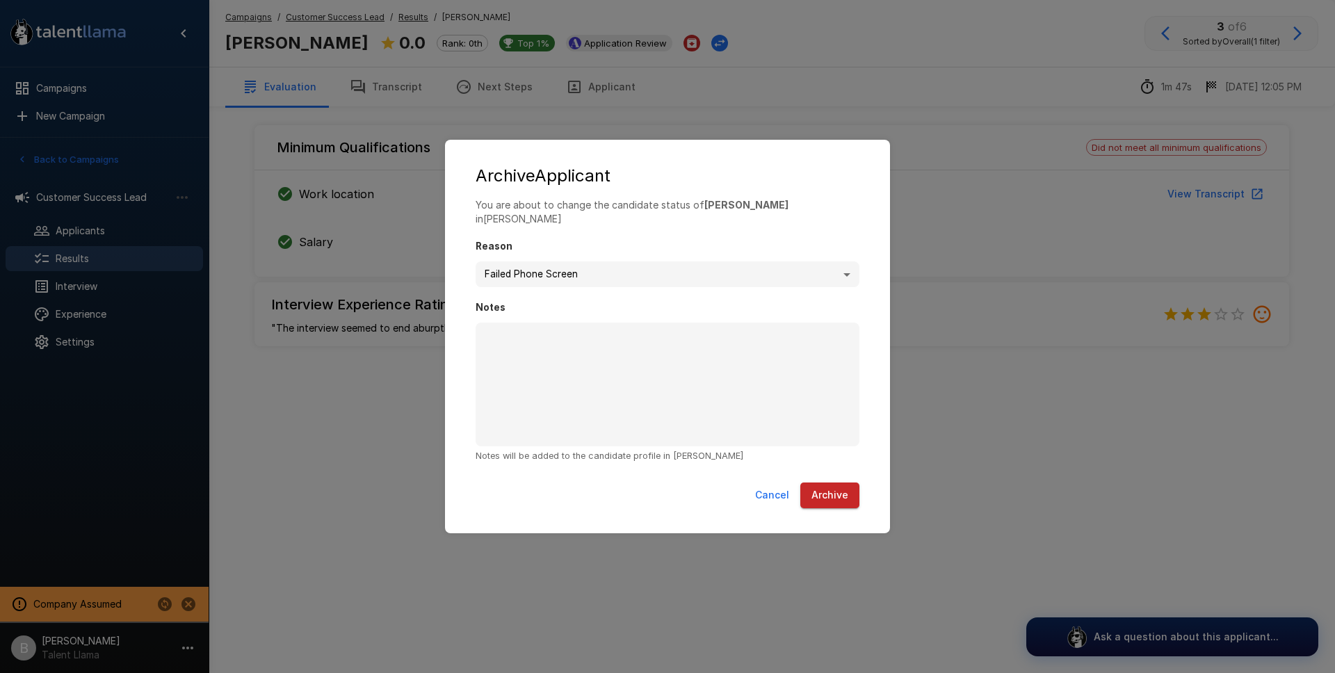
click at [832, 484] on button "Archive" at bounding box center [830, 496] width 59 height 26
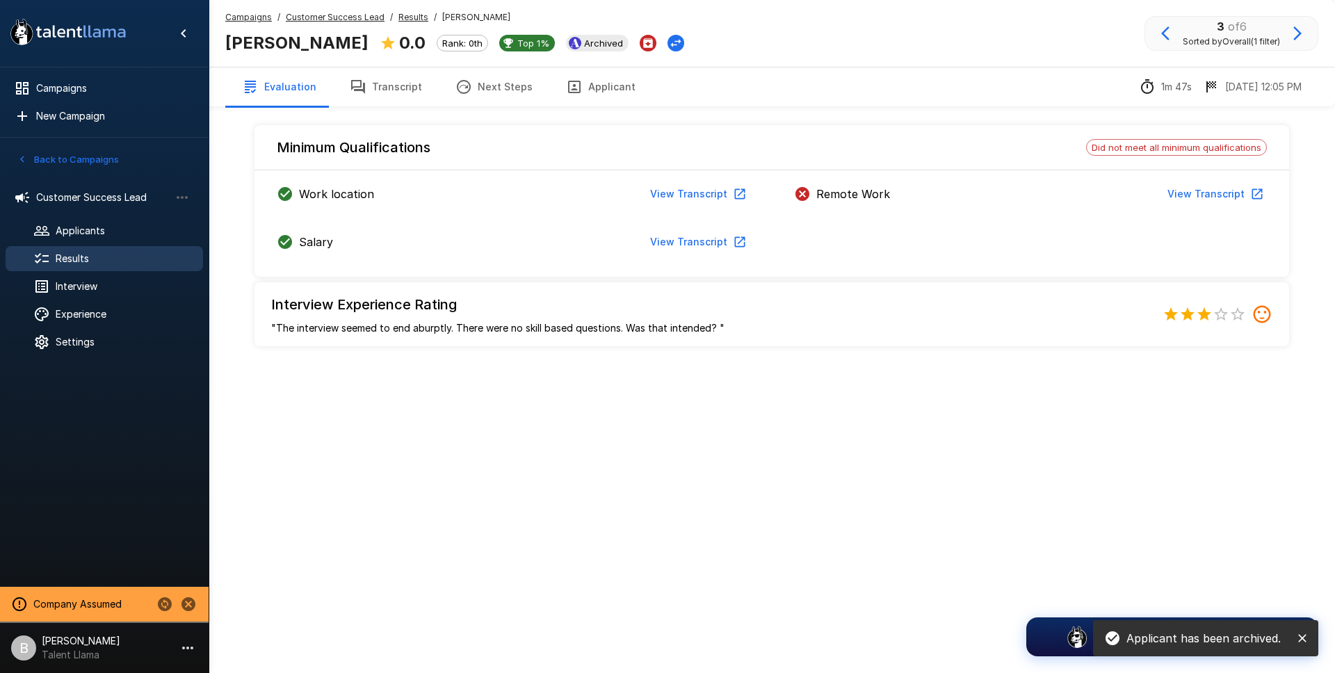
click at [1301, 33] on icon "button" at bounding box center [1298, 33] width 8 height 14
click at [686, 37] on icon "Archive Applicant" at bounding box center [692, 43] width 13 height 13
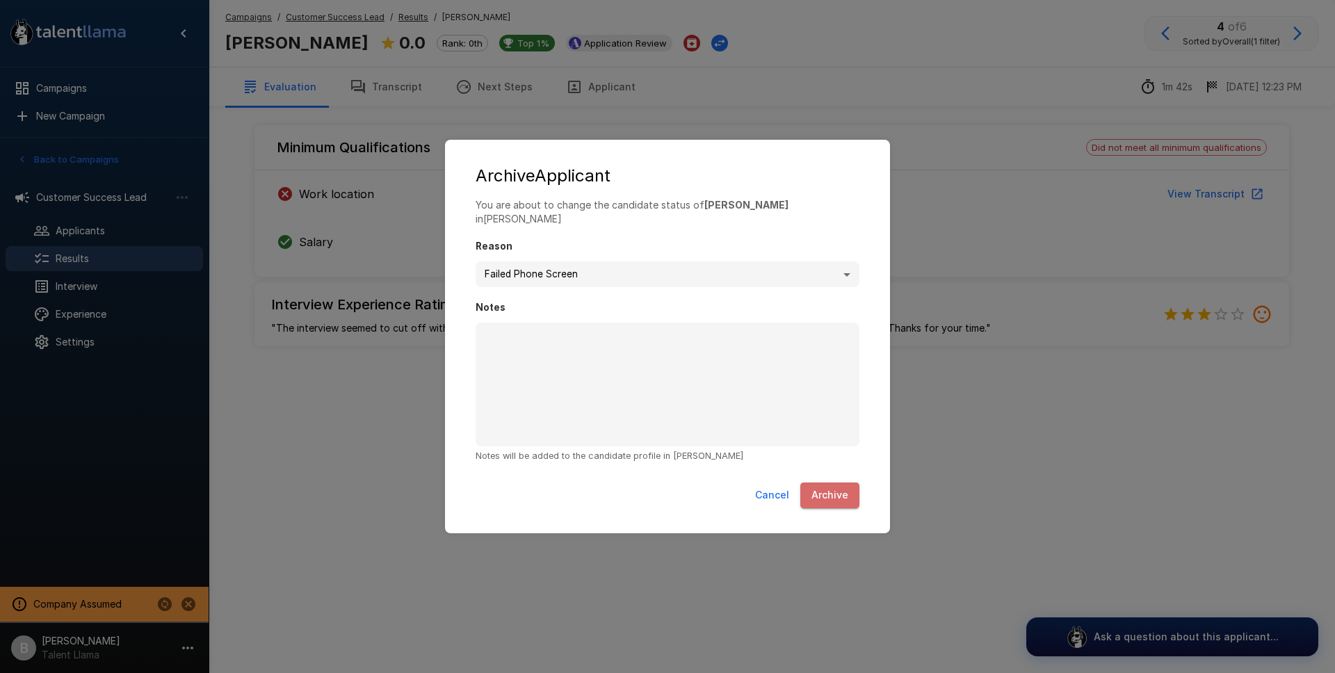
click at [836, 488] on button "Archive" at bounding box center [830, 496] width 59 height 26
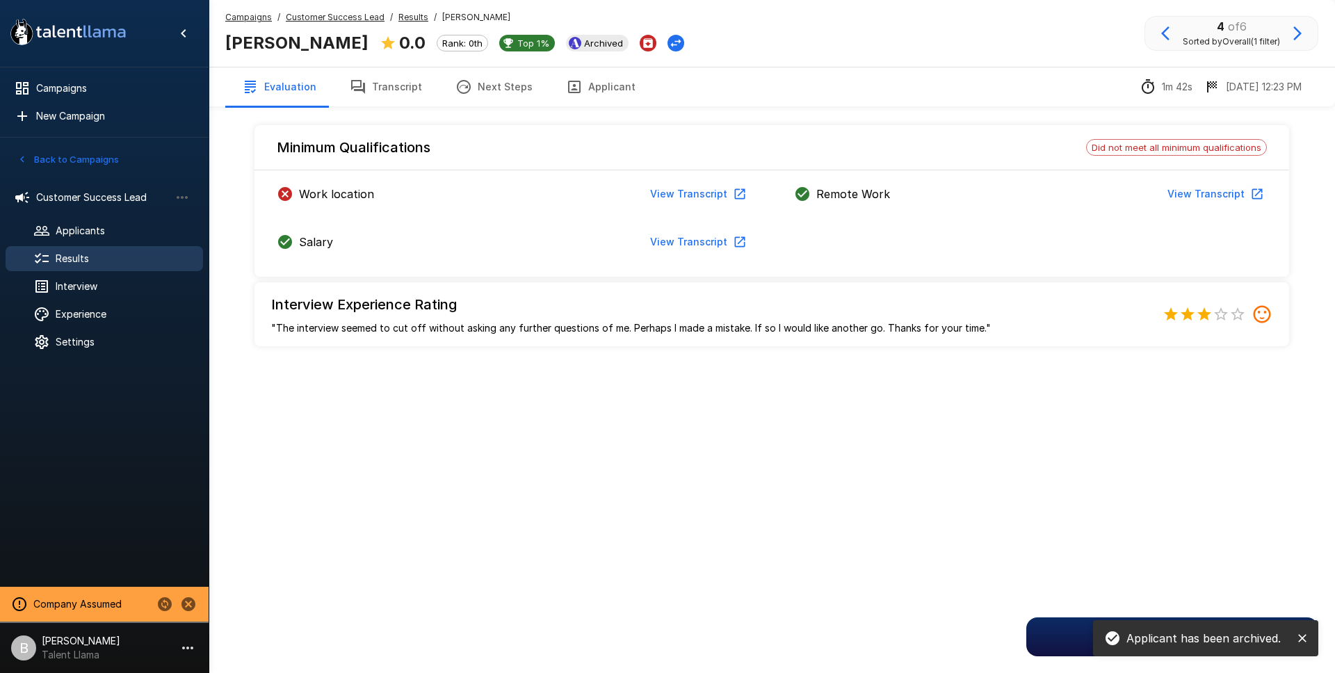
click at [1296, 36] on icon "button" at bounding box center [1298, 33] width 17 height 17
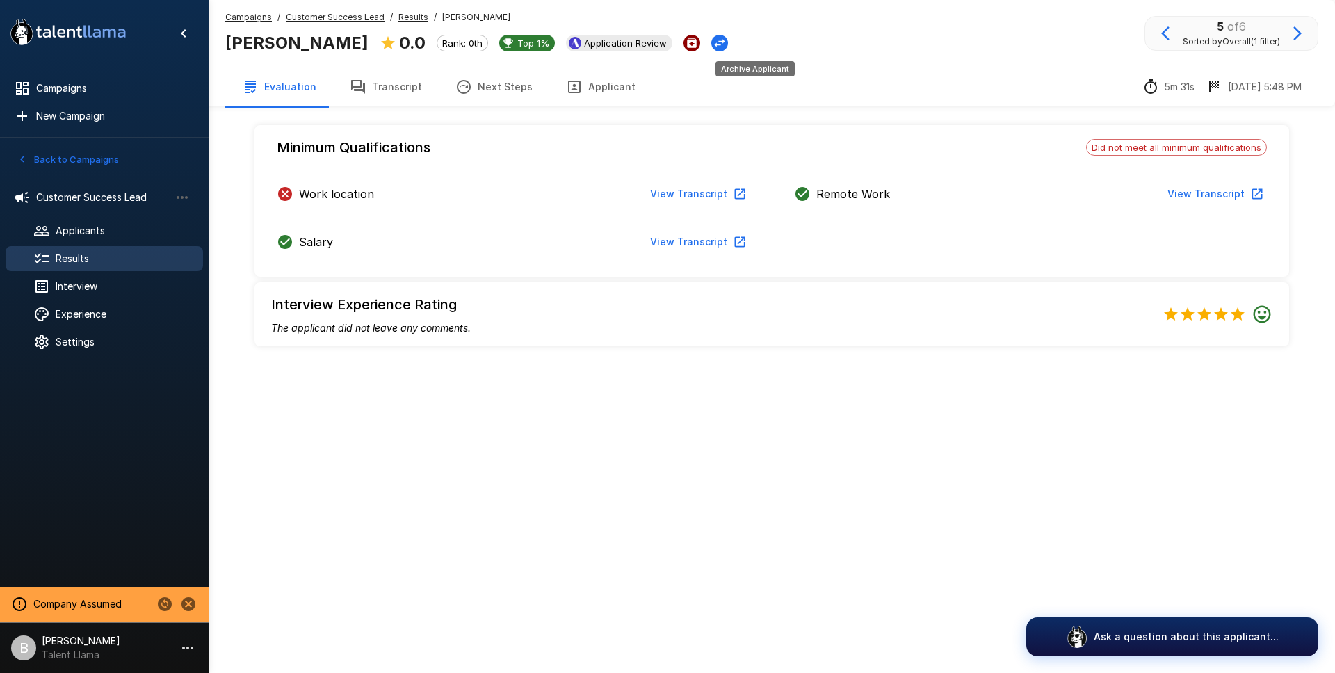
click at [698, 38] on icon "Archive Applicant" at bounding box center [692, 43] width 13 height 13
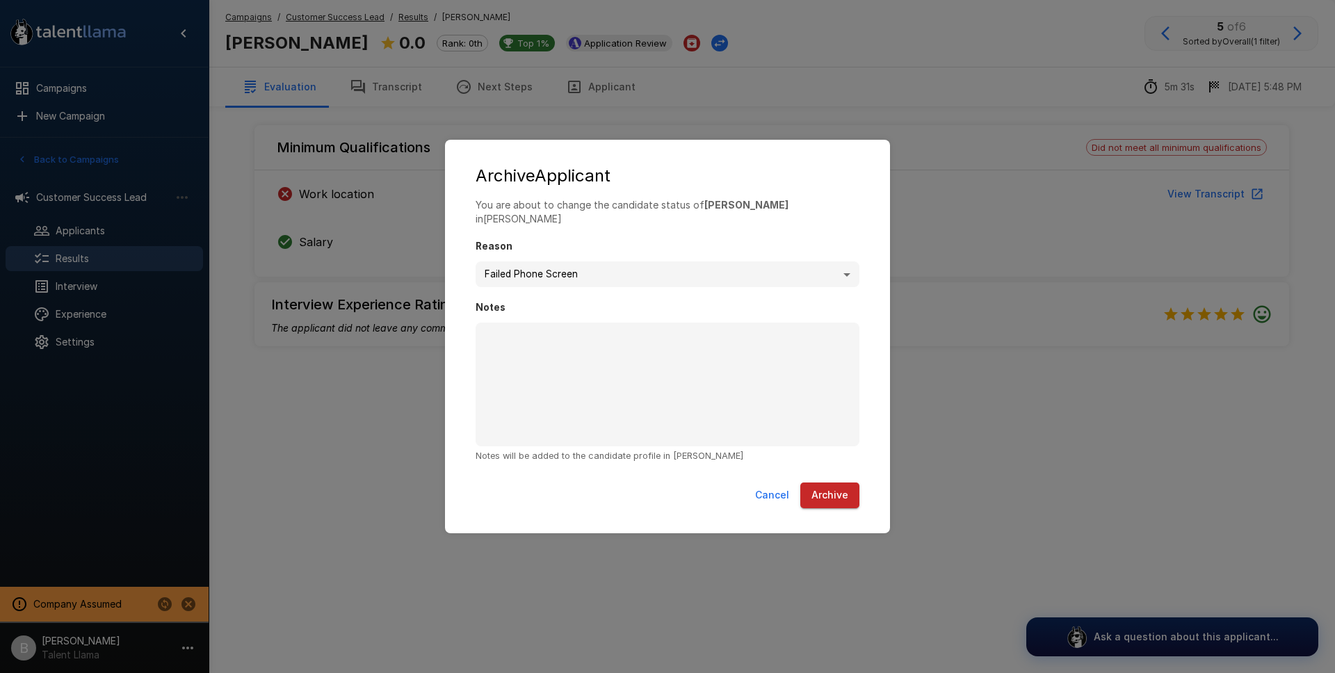
click at [853, 490] on button "Archive" at bounding box center [830, 496] width 59 height 26
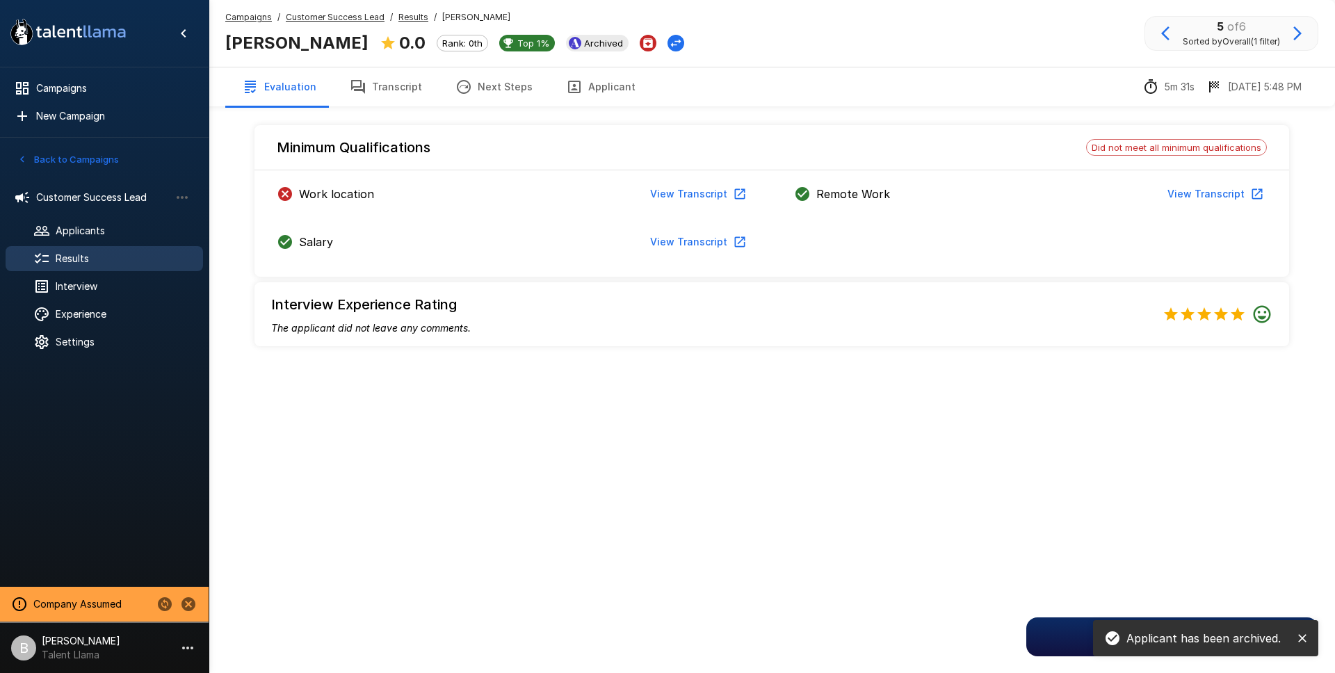
click at [1301, 34] on icon "button" at bounding box center [1298, 33] width 17 height 17
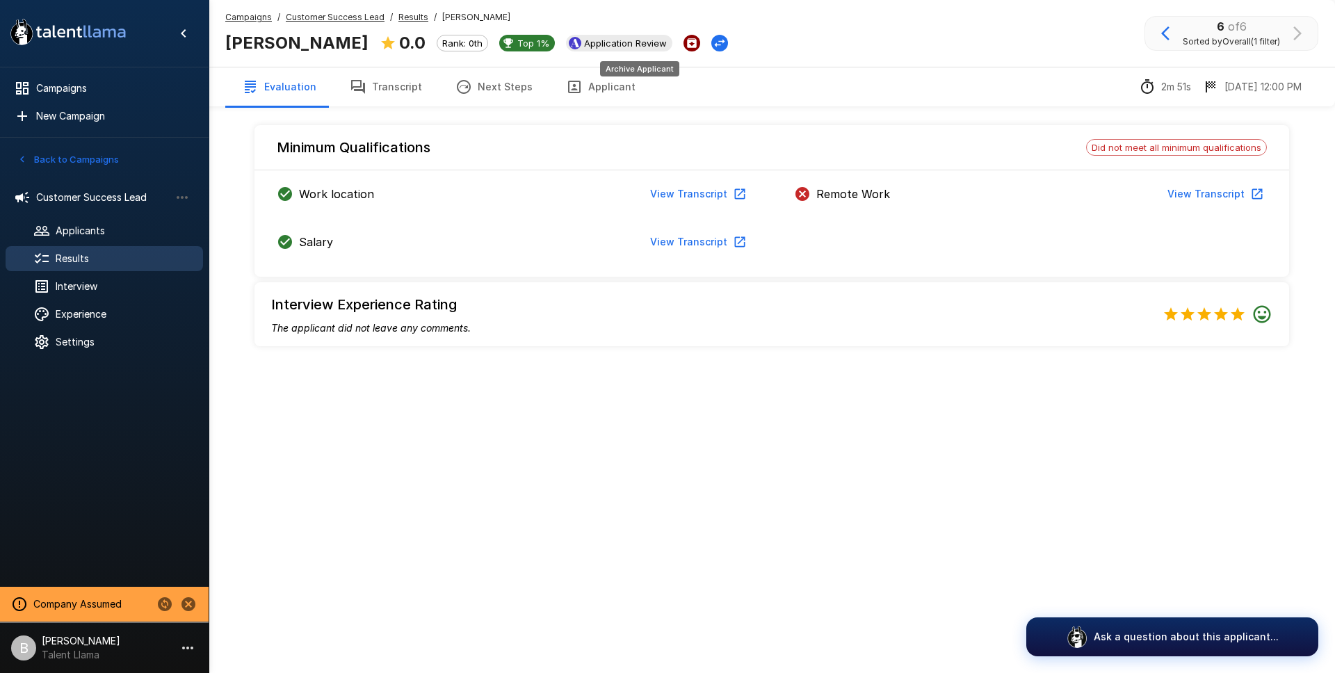
click at [687, 40] on icon "Archive Applicant" at bounding box center [692, 43] width 10 height 10
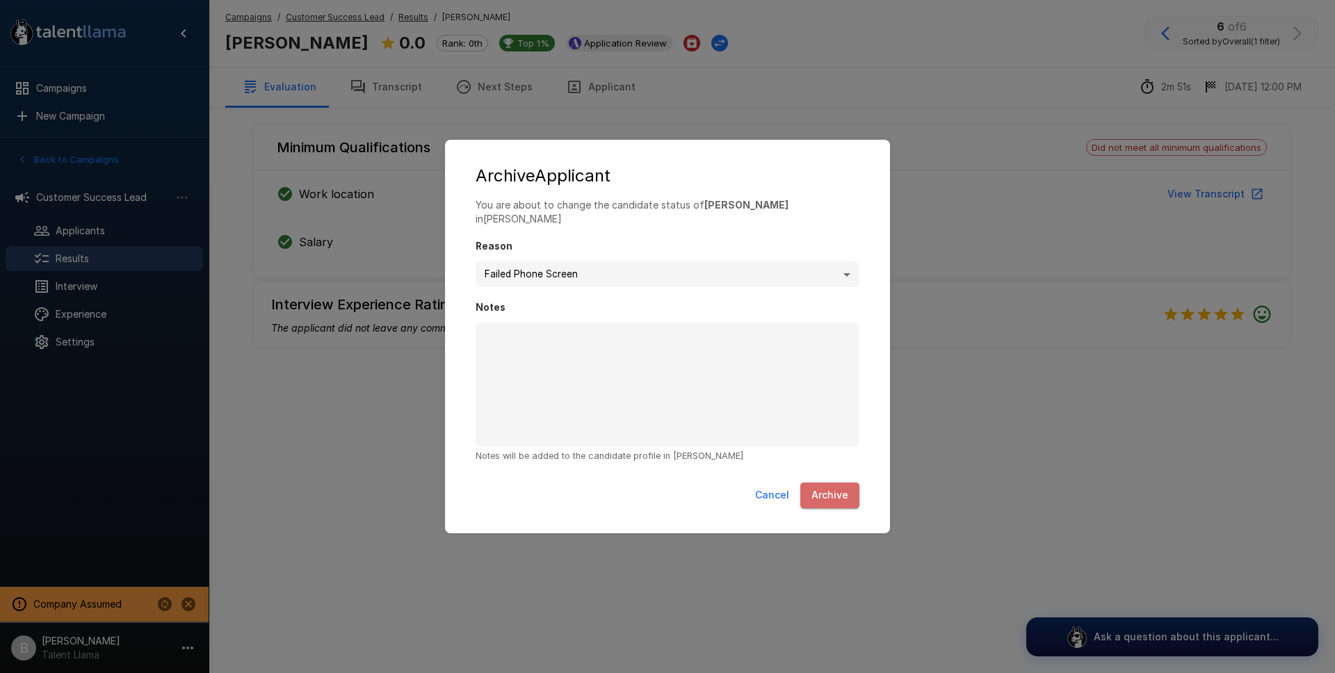
click at [850, 492] on button "Archive" at bounding box center [830, 496] width 59 height 26
